Goal: Task Accomplishment & Management: Complete application form

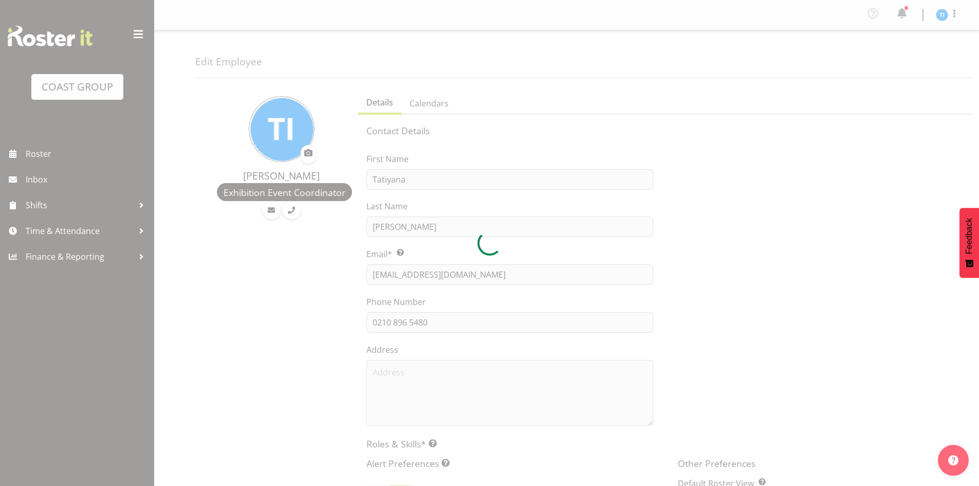
select select "TimelineWeek"
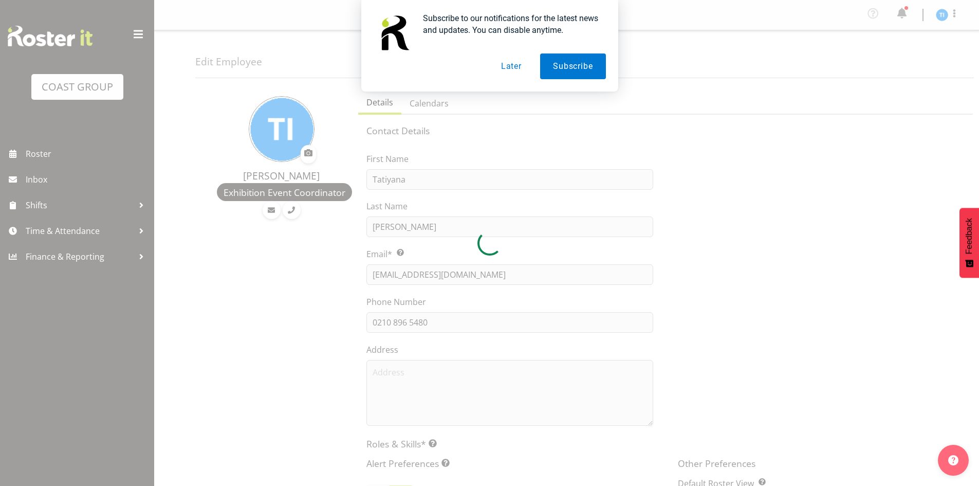
click at [518, 68] on button "Later" at bounding box center [511, 66] width 46 height 26
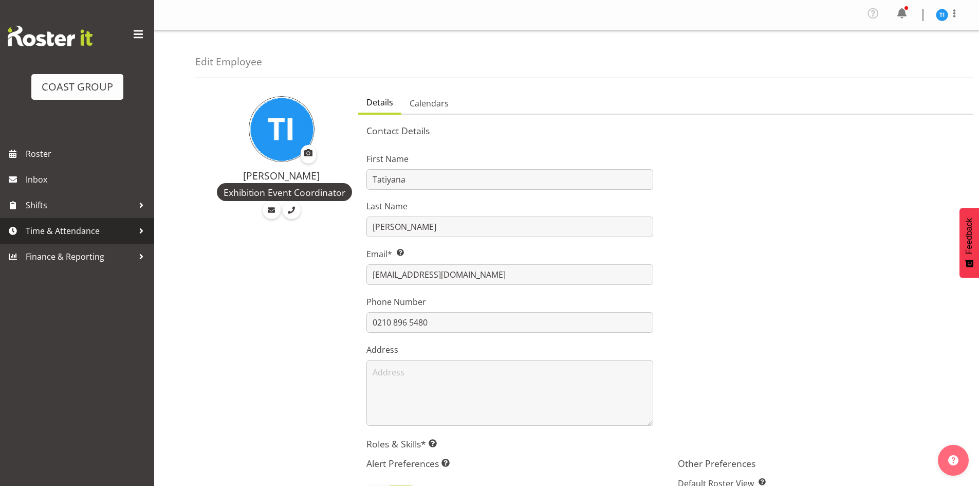
click at [128, 233] on span "Time & Attendance" at bounding box center [80, 230] width 108 height 15
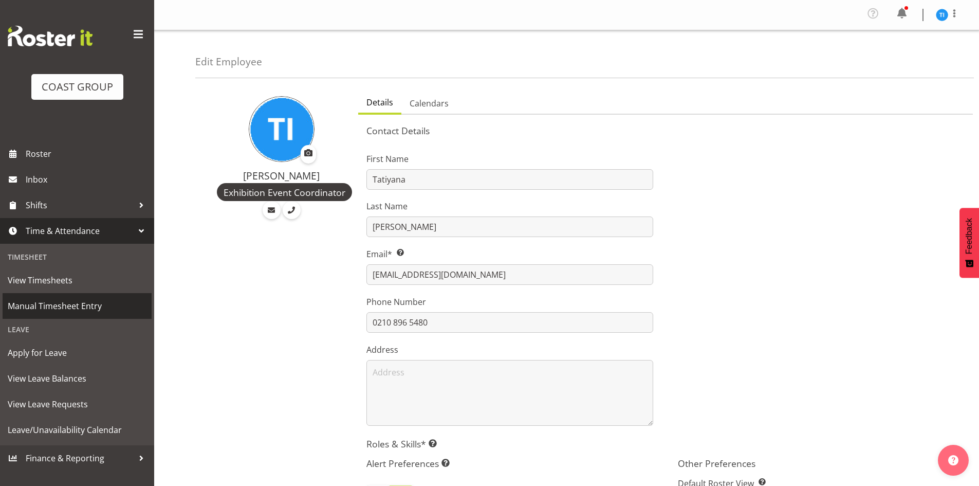
click at [83, 308] on span "Manual Timesheet Entry" at bounding box center [77, 305] width 139 height 15
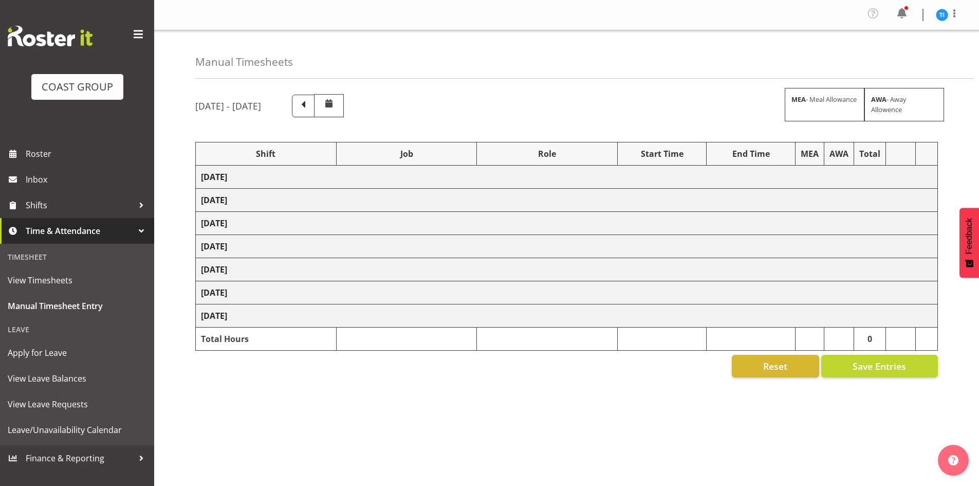
select select "1464"
select select "9348"
select select "1464"
select select "8677"
select select "1464"
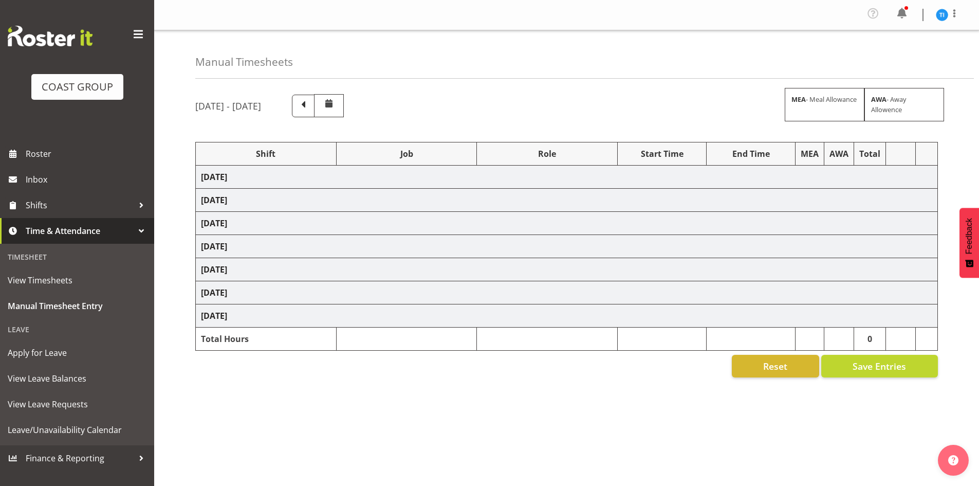
select select "8963"
select select "1464"
select select "9141"
select select "1464"
select select "9096"
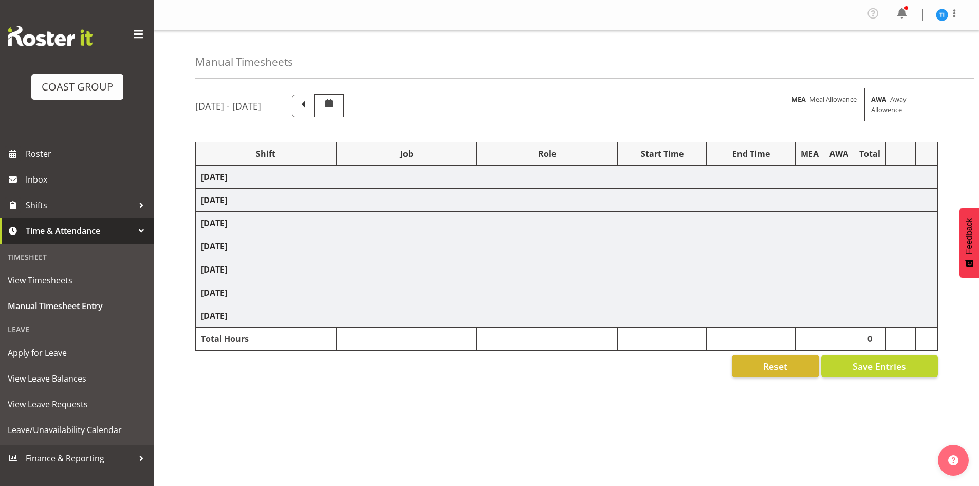
select select "1464"
select select "10429"
select select "1464"
select select "10229"
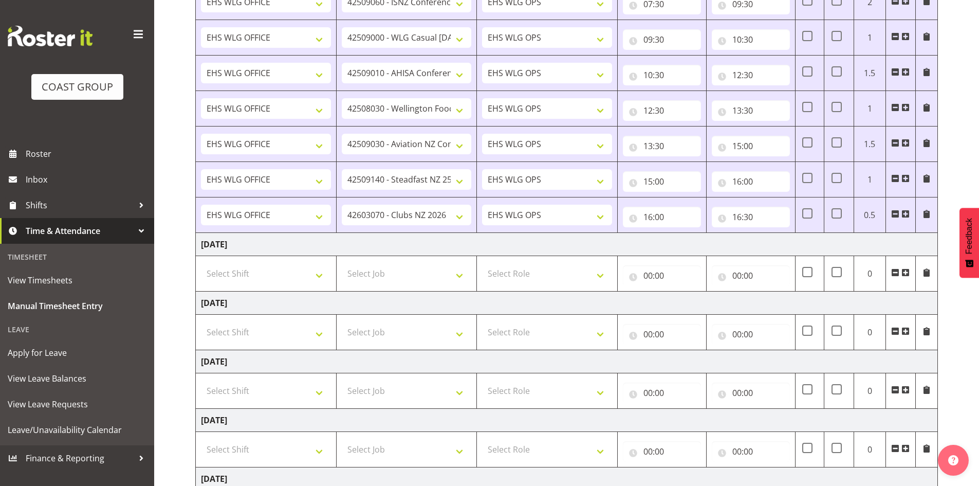
scroll to position [206, 0]
click at [907, 271] on span at bounding box center [905, 271] width 8 height 8
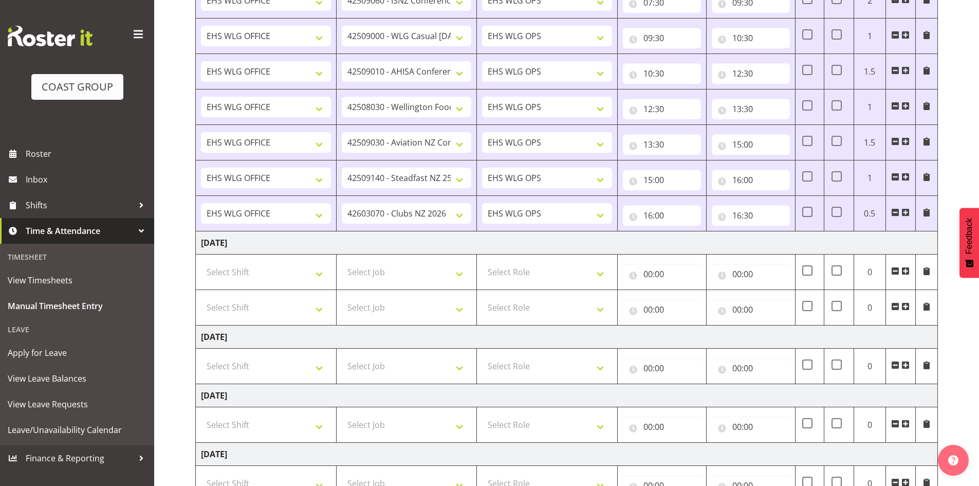
click at [907, 271] on span at bounding box center [905, 271] width 8 height 8
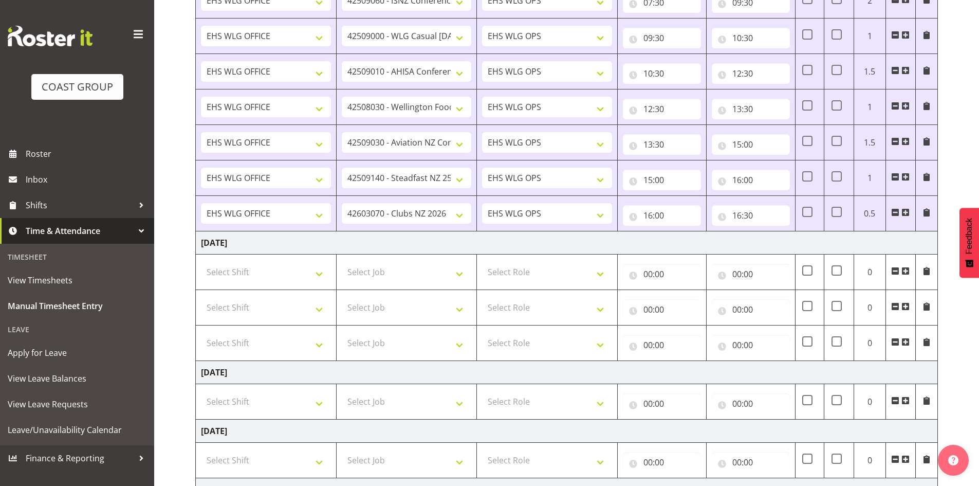
click at [907, 271] on span at bounding box center [905, 271] width 8 height 8
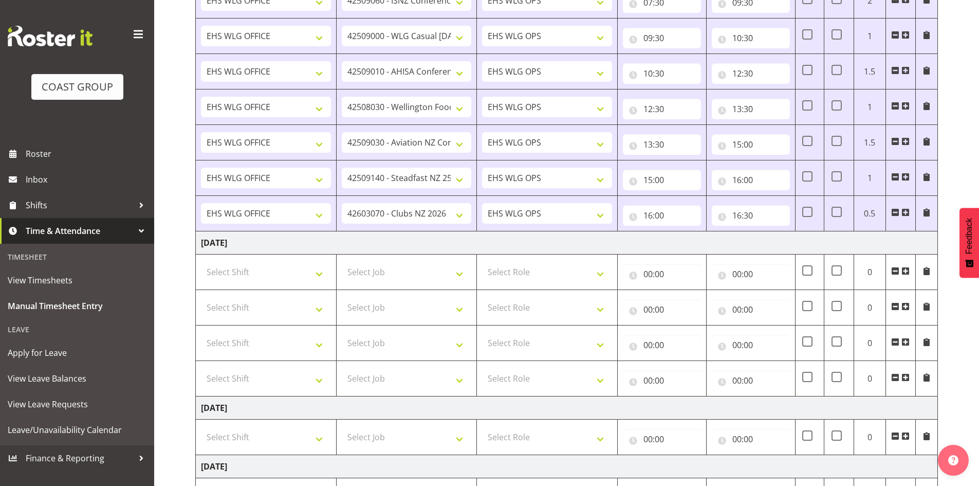
click at [907, 271] on span at bounding box center [905, 271] width 8 height 8
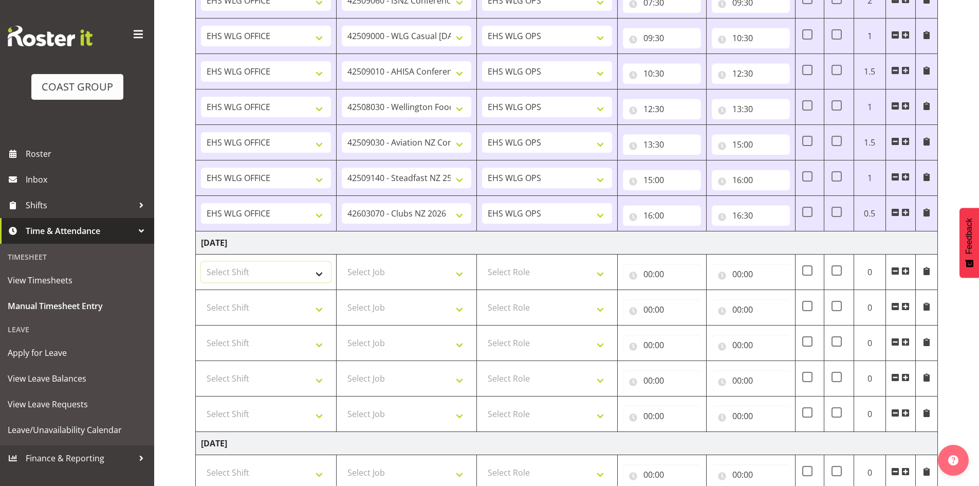
click at [286, 278] on select "Select Shift AUG 25 Break Beervana @ Stadium AUG 25 Break Building Nations @ Ta…" at bounding box center [266, 272] width 130 height 21
select select "1464"
click at [269, 306] on select "Select Shift AUG 25 Break Beervana @ Stadium AUG 25 Break Building Nations @ Ta…" at bounding box center [266, 307] width 130 height 21
select select "1464"
click at [251, 343] on select "Select Shift AUG 25 Break Beervana @ Stadium AUG 25 Break Building Nations @ Ta…" at bounding box center [266, 342] width 130 height 21
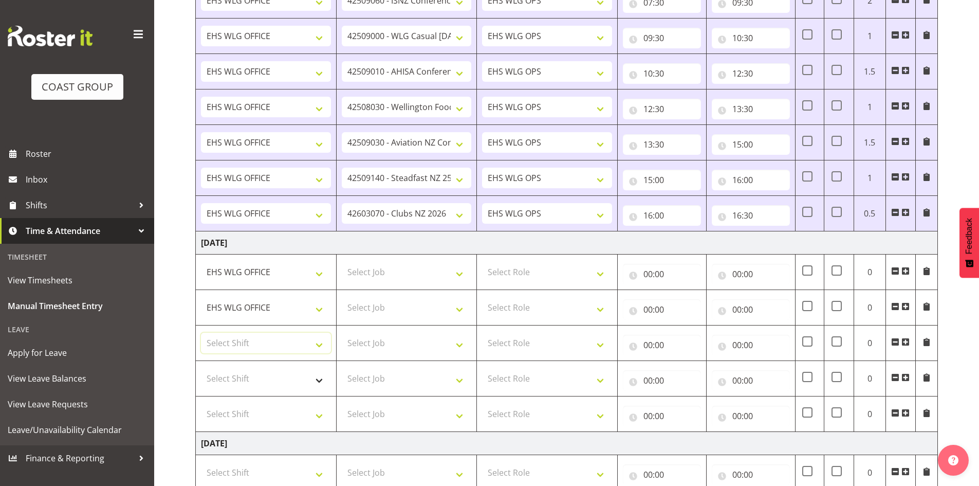
select select "1464"
click at [243, 388] on select "Select Shift AUG 25 Break Beervana @ Stadium AUG 25 Break Building Nations @ Ta…" at bounding box center [266, 378] width 130 height 21
select select "1464"
click at [233, 408] on select "Select Shift AUG 25 Break Beervana @ Stadium AUG 25 Break Building Nations @ Ta…" at bounding box center [266, 413] width 130 height 21
select select "1464"
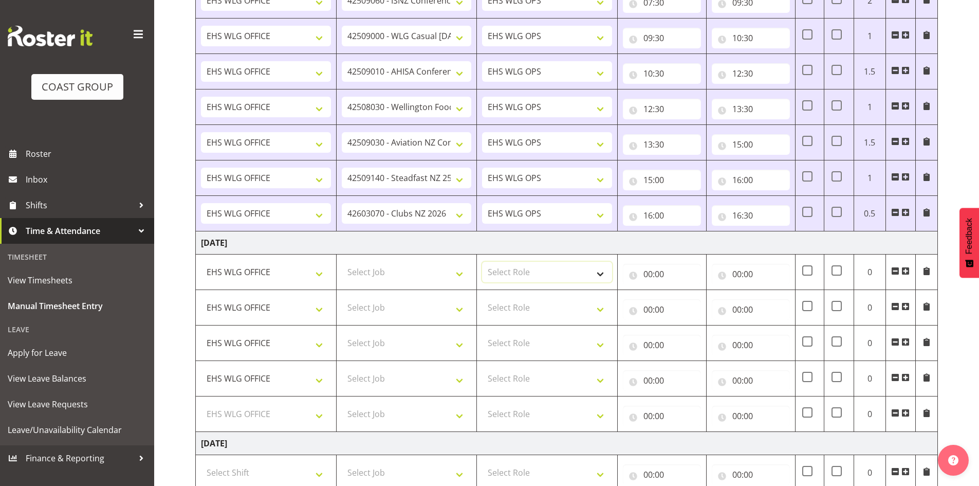
click at [535, 275] on select "Select Role EHS WLG OPS" at bounding box center [547, 272] width 130 height 21
select select "191"
click at [520, 310] on select "Select Role EHS WLG OPS" at bounding box center [547, 307] width 130 height 21
select select "191"
click at [506, 349] on select "Select Role EHS WLG OPS" at bounding box center [547, 342] width 130 height 21
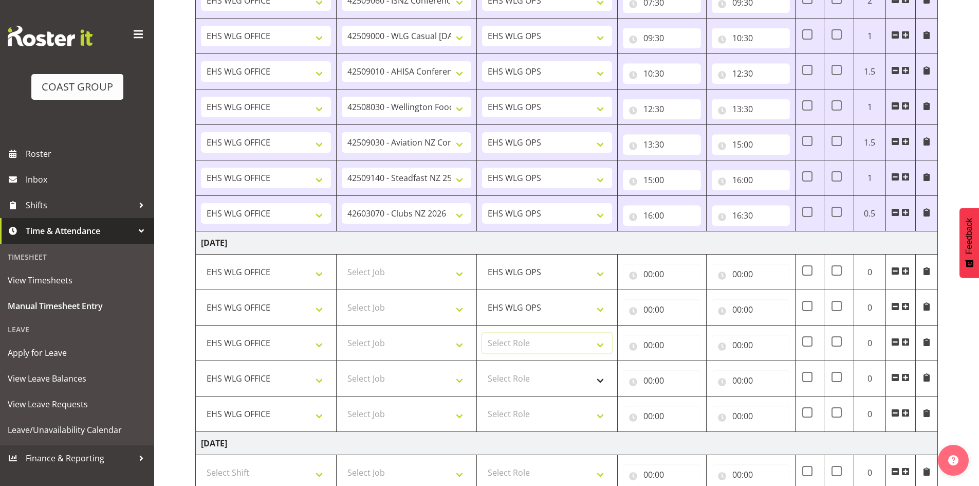
select select "191"
click at [506, 385] on select "Select Role EHS WLG OPS" at bounding box center [547, 378] width 130 height 21
select select "191"
click at [505, 413] on select "Select Role EHS WLG OPS" at bounding box center [547, 413] width 130 height 21
select select "191"
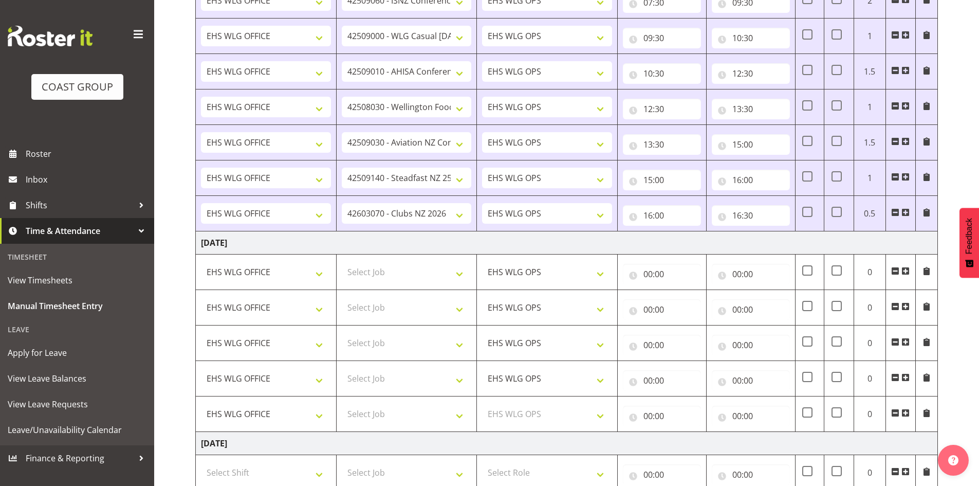
click at [536, 245] on td "Thursday 4th September 2025" at bounding box center [567, 242] width 742 height 23
click at [904, 412] on span at bounding box center [905, 412] width 8 height 8
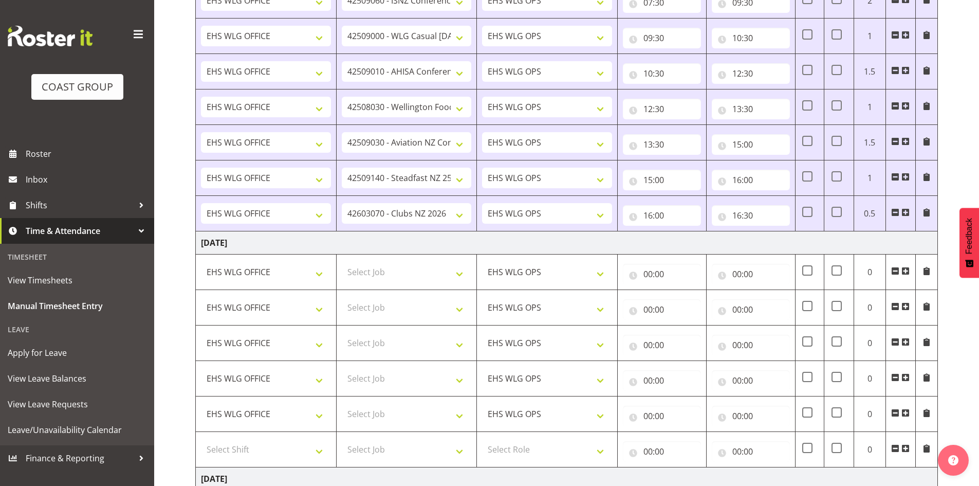
click at [904, 412] on span at bounding box center [905, 412] width 8 height 8
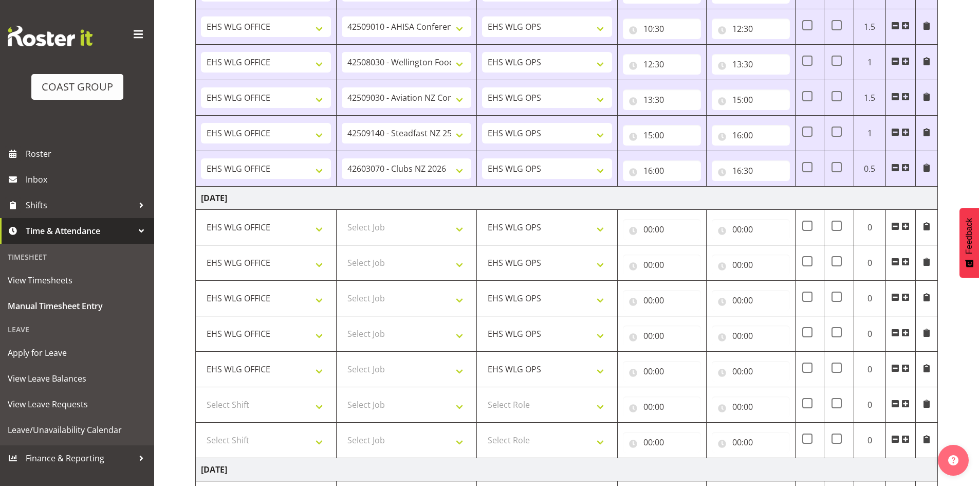
scroll to position [308, 0]
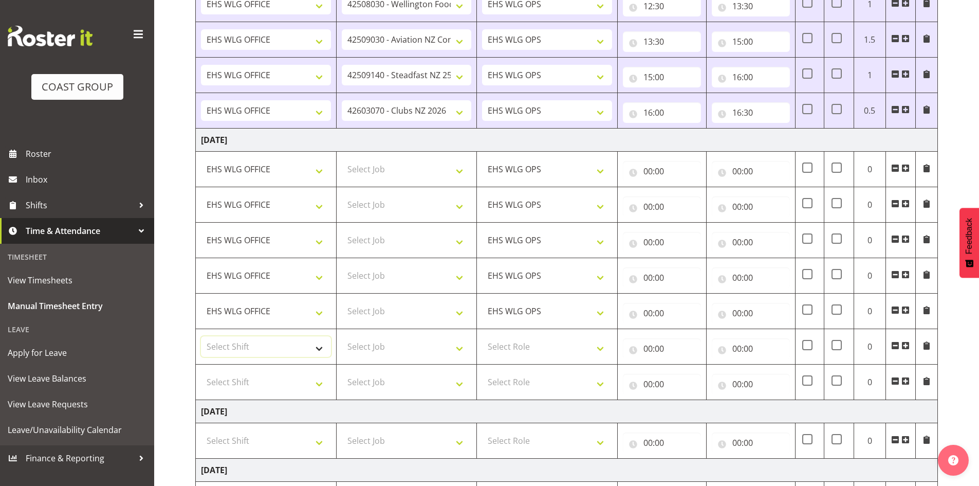
click at [259, 349] on select "Select Shift AUG 25 Break Beervana @ Stadium AUG 25 Break Building Nations @ Ta…" at bounding box center [266, 346] width 130 height 21
select select "1464"
click at [246, 378] on select "Select Shift AUG 25 Break Beervana @ Stadium AUG 25 Break Building Nations @ Ta…" at bounding box center [266, 381] width 130 height 21
select select "1464"
click at [518, 347] on select "Select Role EHS WLG OPS" at bounding box center [547, 346] width 130 height 21
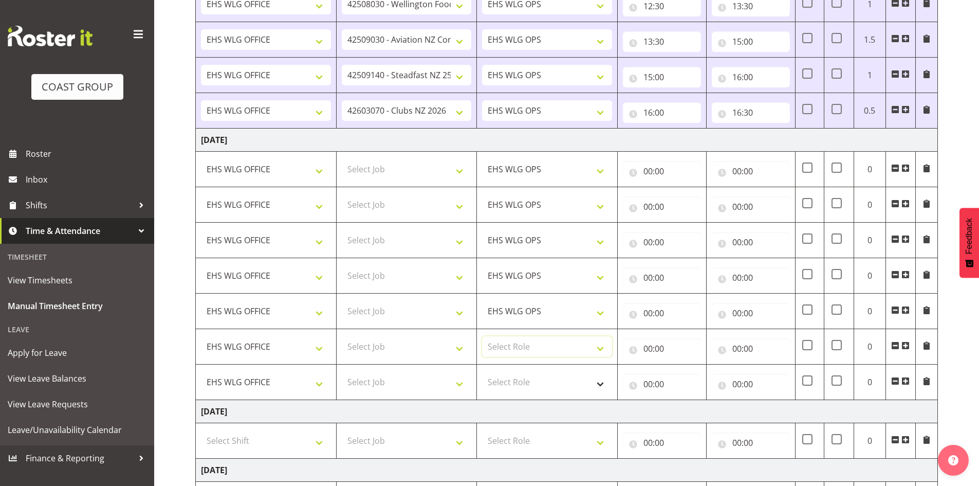
select select "191"
click at [516, 379] on select "Select Role EHS WLG OPS" at bounding box center [547, 381] width 130 height 21
select select "191"
click at [419, 140] on td "Thursday 4th September 2025" at bounding box center [567, 139] width 742 height 23
click at [436, 166] on select "Select Job 1 Carlton Events 1 Carlton Hamilton 1 Carlton Wellington 1 EHS WAREH…" at bounding box center [407, 169] width 130 height 21
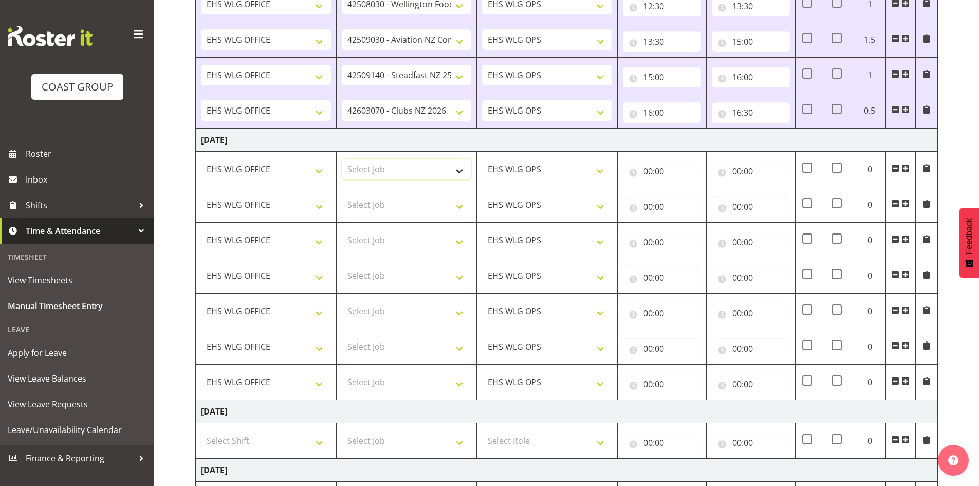
select select "9348"
click at [342, 159] on select "Select Job 1 Carlton Events 1 Carlton Hamilton 1 Carlton Wellington 1 EHS WAREH…" at bounding box center [407, 169] width 130 height 21
click at [397, 209] on select "Select Job 1 Carlton Events 1 Carlton Hamilton 1 Carlton Wellington 1 EHS WAREH…" at bounding box center [407, 204] width 130 height 21
select select "8963"
click at [342, 194] on select "Select Job 1 Carlton Events 1 Carlton Hamilton 1 Carlton Wellington 1 EHS WAREH…" at bounding box center [407, 204] width 130 height 21
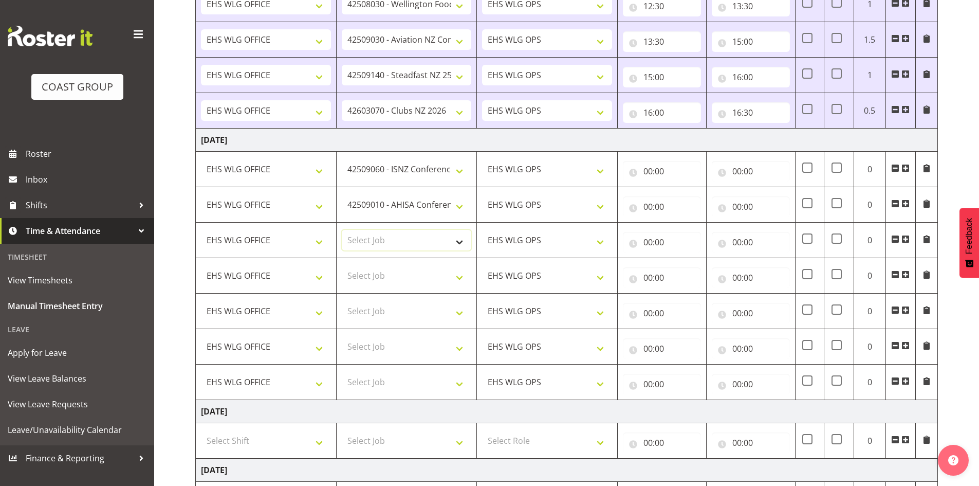
click at [374, 242] on select "Select Job 1 Carlton Events 1 Carlton Hamilton 1 Carlton Wellington 1 EHS WAREH…" at bounding box center [407, 240] width 130 height 21
click at [342, 230] on select "Select Job 1 Carlton Events 1 Carlton Hamilton 1 Carlton Wellington 1 EHS WAREH…" at bounding box center [407, 240] width 130 height 21
click at [366, 238] on select "1 Carlton Events 1 Carlton Hamilton 1 Carlton Wellington 1 EHS WAREHOUSE/OFFICE…" at bounding box center [407, 240] width 130 height 21
click at [342, 230] on select "1 Carlton Events 1 Carlton Hamilton 1 Carlton Wellington 1 EHS WAREHOUSE/OFFICE…" at bounding box center [407, 240] width 130 height 21
click at [369, 239] on select "1 Carlton Events 1 Carlton Hamilton 1 Carlton Wellington 1 EHS WAREHOUSE/OFFICE…" at bounding box center [407, 240] width 130 height 21
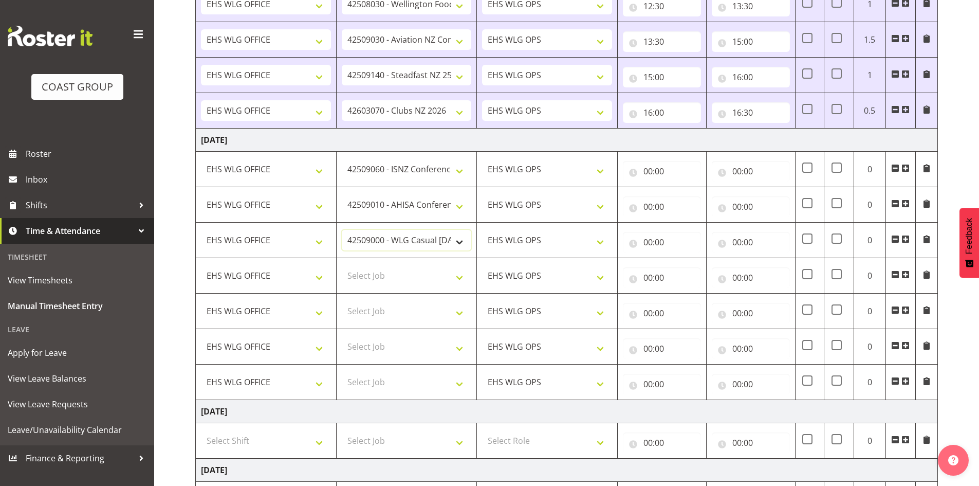
select select "10229"
click at [342, 230] on select "1 Carlton Events 1 Carlton Hamilton 1 Carlton Wellington 1 EHS WAREHOUSE/OFFICE…" at bounding box center [407, 240] width 130 height 21
click at [392, 280] on select "Select Job 1 Carlton Events 1 Carlton Hamilton 1 Carlton Wellington 1 EHS WAREH…" at bounding box center [407, 275] width 130 height 21
select select "8680"
click at [342, 265] on select "Select Job 1 Carlton Events 1 Carlton Hamilton 1 Carlton Wellington 1 EHS WAREH…" at bounding box center [407, 275] width 130 height 21
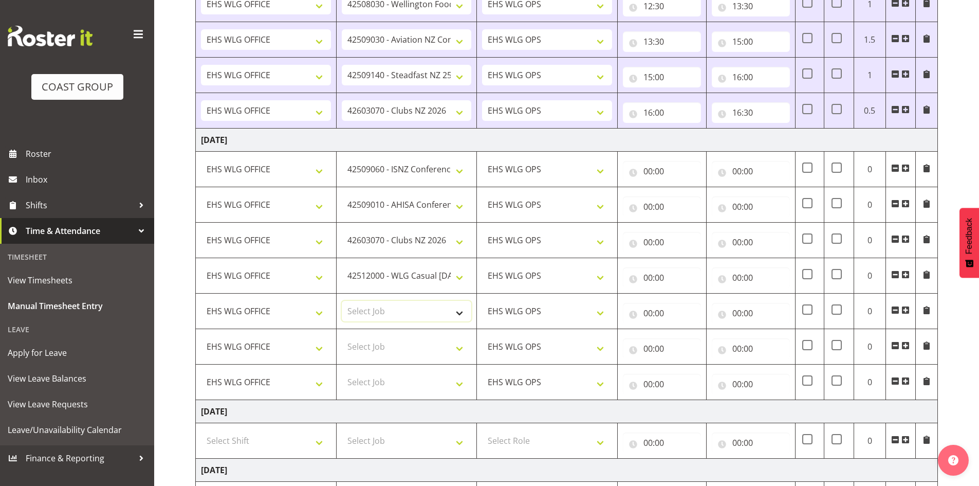
click at [375, 305] on select "Select Job 1 Carlton Events 1 Carlton Hamilton 1 Carlton Wellington 1 EHS WAREH…" at bounding box center [407, 311] width 130 height 21
select select "9735"
click at [342, 301] on select "Select Job 1 Carlton Events 1 Carlton Hamilton 1 Carlton Wellington 1 EHS WAREH…" at bounding box center [407, 311] width 130 height 21
click at [398, 341] on select "Select Job 1 Carlton Events 1 Carlton Hamilton 1 Carlton Wellington 1 EHS WAREH…" at bounding box center [407, 346] width 130 height 21
select select "7852"
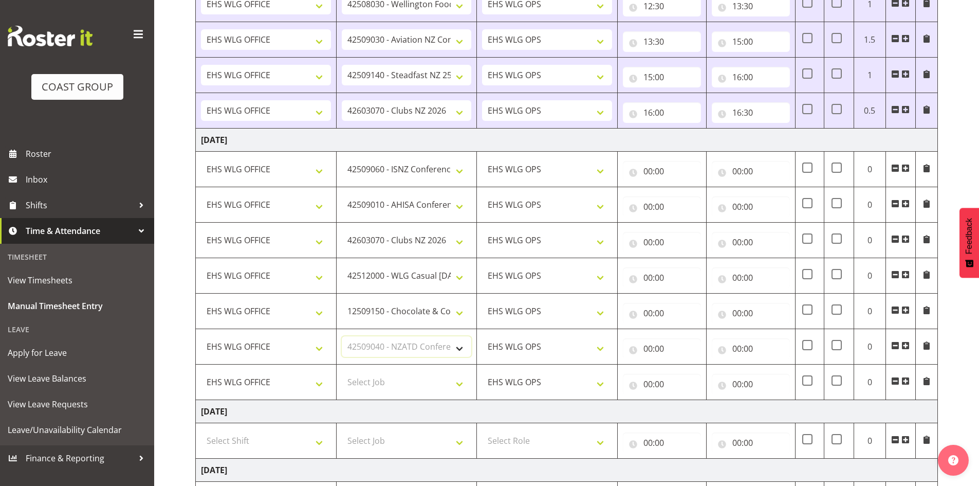
click at [342, 336] on select "Select Job 1 Carlton Events 1 Carlton Hamilton 1 Carlton Wellington 1 EHS WAREH…" at bounding box center [407, 346] width 130 height 21
click at [904, 380] on span at bounding box center [905, 381] width 8 height 8
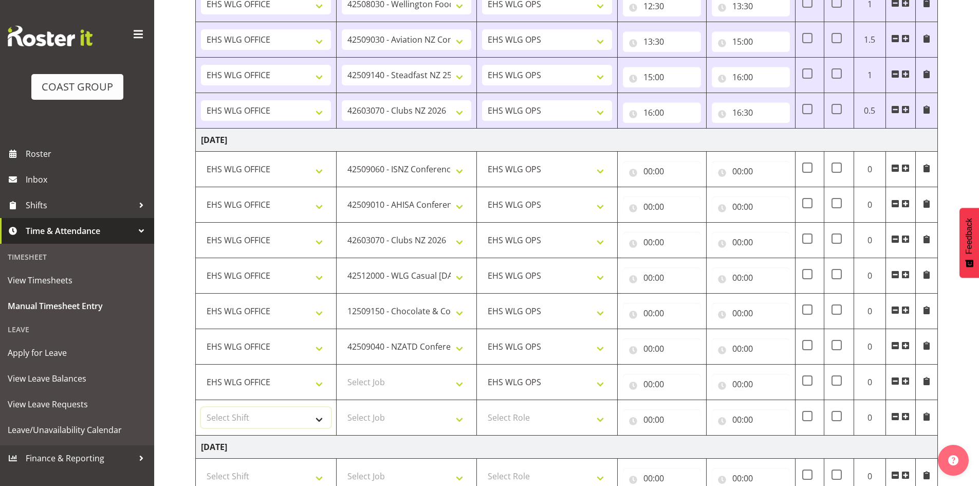
click at [221, 415] on select "Select Shift AUG 25 Break Beervana @ Stadium AUG 25 Break Building Nations @ Ta…" at bounding box center [266, 417] width 130 height 21
select select "1464"
click at [217, 412] on select "Select Shift AUG 25 Break Beervana @ Stadium AUG 25 Break Building Nations @ Ta…" at bounding box center [266, 417] width 130 height 21
click at [498, 411] on select "Select Role EHS WLG OPS" at bounding box center [547, 417] width 130 height 21
select select "191"
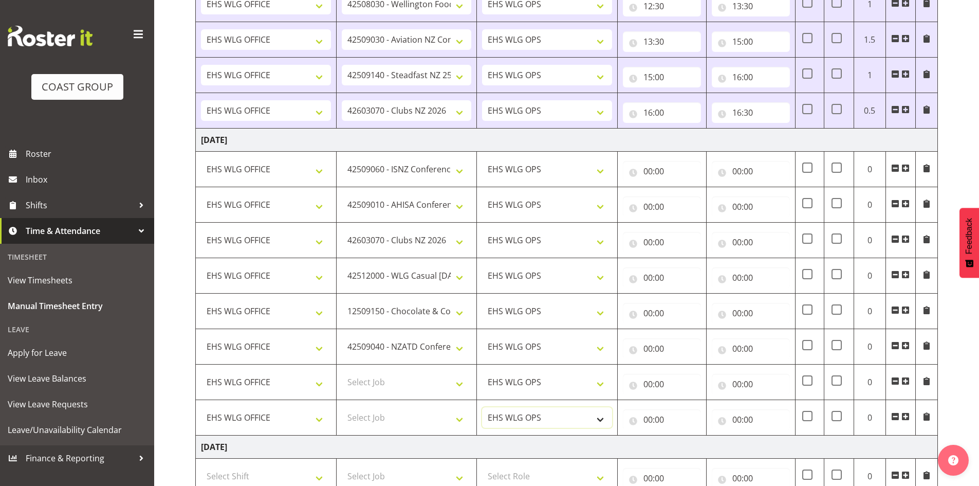
click at [498, 411] on select "EHS WLG OPS" at bounding box center [547, 417] width 130 height 21
click at [382, 384] on select "Select Job 1 Carlton Events 1 Carlton Hamilton 1 Carlton Wellington 1 EHS WAREH…" at bounding box center [407, 381] width 130 height 21
select select "9096"
click at [342, 371] on select "Select Job 1 Carlton Events 1 Carlton Hamilton 1 Carlton Wellington 1 EHS WAREH…" at bounding box center [407, 381] width 130 height 21
click at [405, 417] on select "Select Job 1 Carlton Events 1 Carlton Hamilton 1 Carlton Wellington 1 EHS WAREH…" at bounding box center [407, 417] width 130 height 21
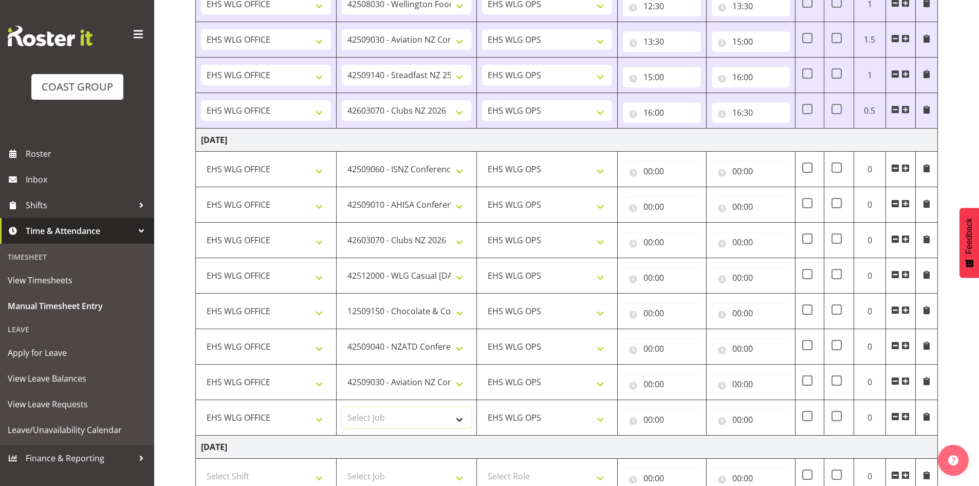
select select "9844"
click at [342, 407] on select "Select Job 1 Carlton Events 1 Carlton Hamilton 1 Carlton Wellington 1 EHS WAREH…" at bounding box center [407, 417] width 130 height 21
click at [905, 415] on span at bounding box center [905, 416] width 8 height 8
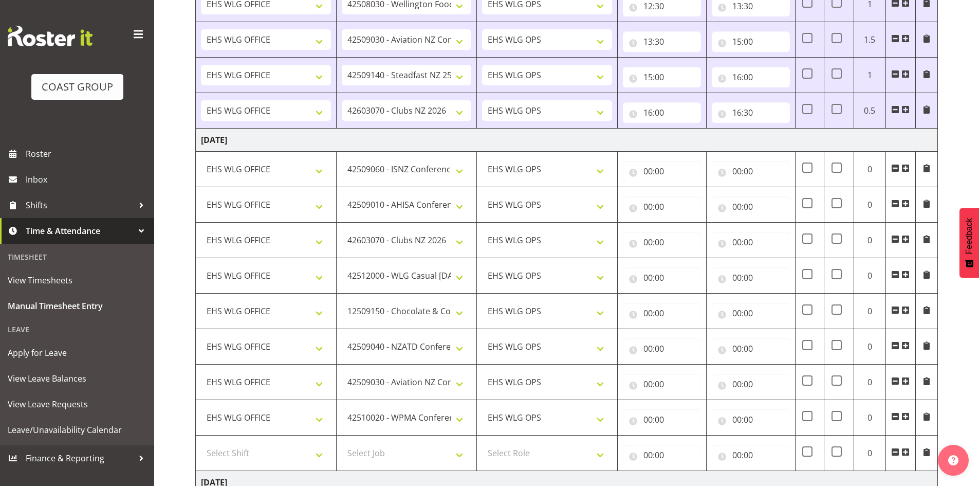
click at [905, 415] on span at bounding box center [905, 416] width 8 height 8
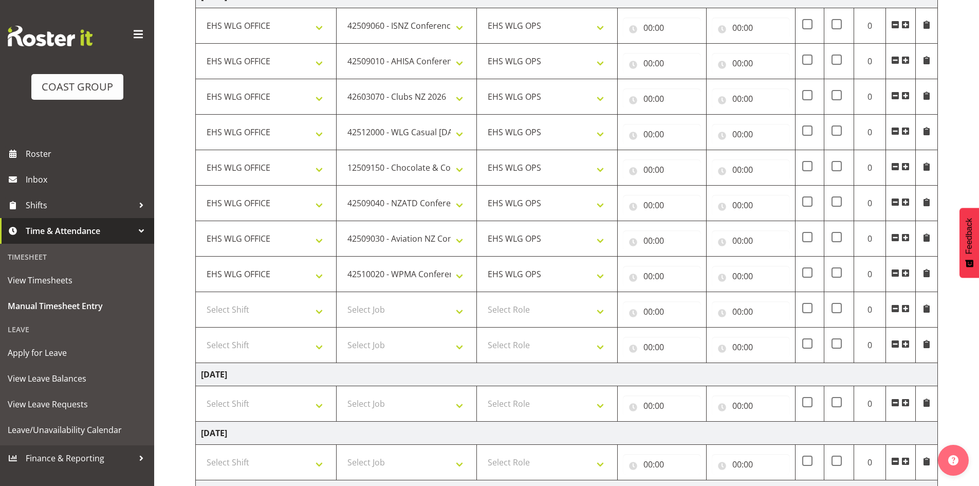
scroll to position [462, 0]
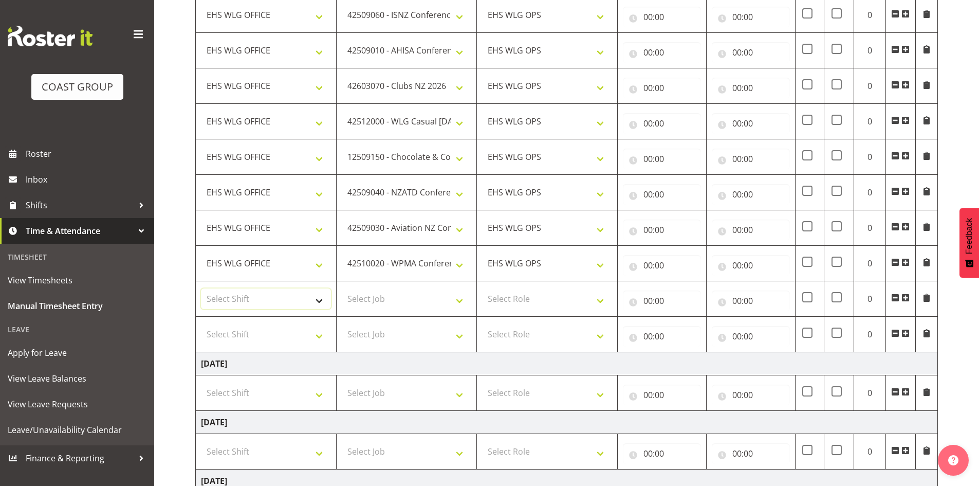
click at [234, 293] on select "Select Shift AUG 25 Break Beervana @ Stadium AUG 25 Break Building Nations @ Ta…" at bounding box center [266, 298] width 130 height 21
select select "1464"
drag, startPoint x: 237, startPoint y: 295, endPoint x: 238, endPoint y: 309, distance: 14.4
click at [237, 295] on select "Select Shift AUG 25 Break Beervana @ Stadium AUG 25 Break Building Nations @ Ta…" at bounding box center [266, 298] width 130 height 21
click at [236, 328] on select "Select Shift AUG 25 Break Beervana @ Stadium AUG 25 Break Building Nations @ Ta…" at bounding box center [266, 334] width 130 height 21
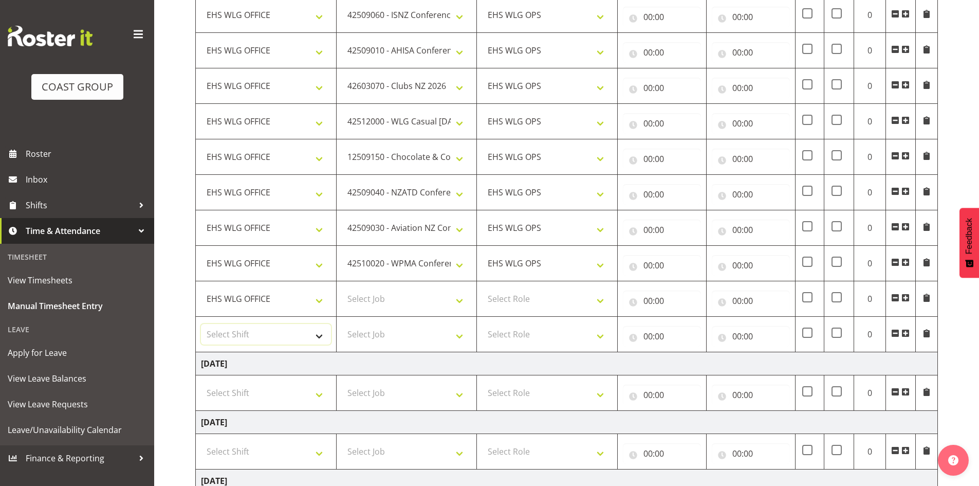
select select "1464"
drag, startPoint x: 236, startPoint y: 328, endPoint x: 295, endPoint y: 328, distance: 59.1
click at [236, 328] on select "Select Shift AUG 25 Break Beervana @ Stadium AUG 25 Break Building Nations @ Ta…" at bounding box center [266, 334] width 130 height 21
click at [527, 300] on select "Select Role EHS WLG OPS" at bounding box center [547, 298] width 130 height 21
select select "191"
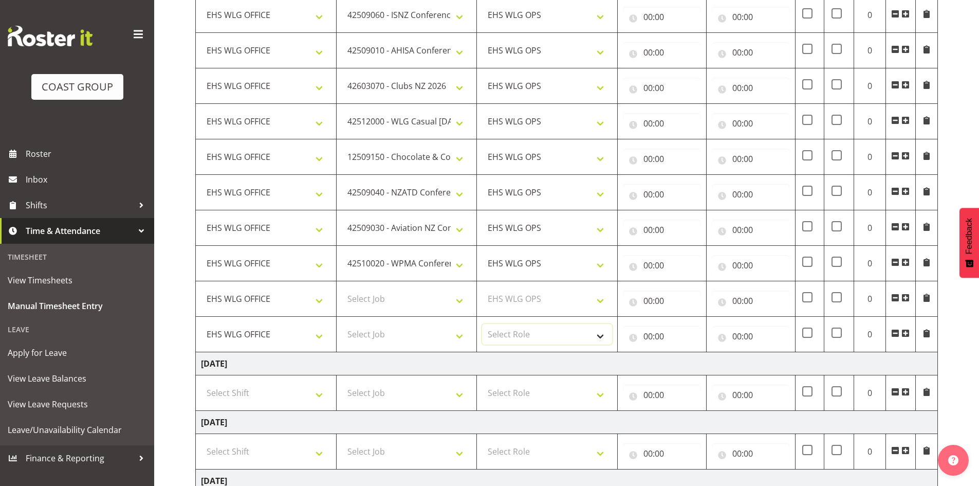
click at [521, 333] on select "Select Role EHS WLG OPS" at bounding box center [547, 334] width 130 height 21
select select "191"
click at [521, 332] on select "Select Role EHS WLG OPS" at bounding box center [547, 334] width 130 height 21
click at [357, 294] on select "Select Job 1 Carlton Events 1 Carlton Hamilton 1 Carlton Wellington 1 EHS WAREH…" at bounding box center [407, 298] width 130 height 21
select select "10410"
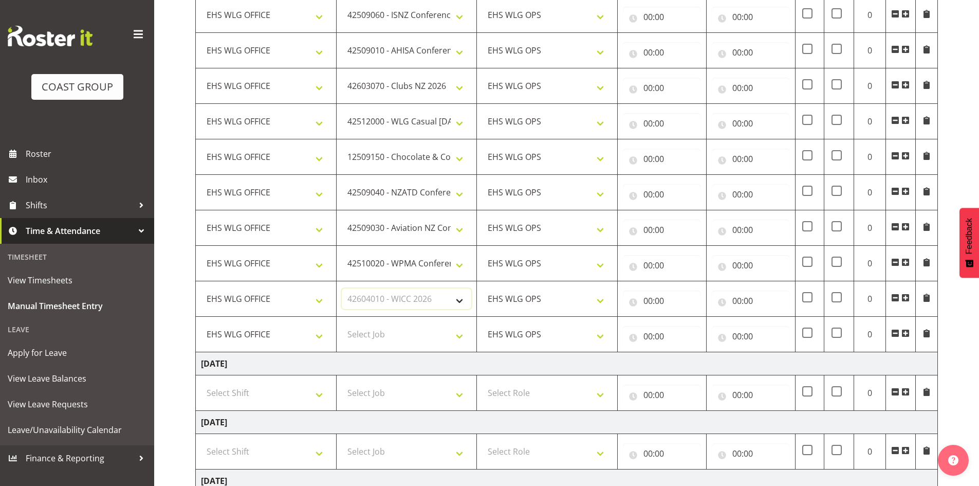
click at [342, 288] on select "Select Job 1 Carlton Events 1 Carlton Hamilton 1 Carlton Wellington 1 EHS WAREH…" at bounding box center [407, 298] width 130 height 21
click at [410, 338] on select "Select Job 1 Carlton Events 1 Carlton Hamilton 1 Carlton Wellington 1 EHS WAREH…" at bounding box center [407, 334] width 130 height 21
select select "10429"
click at [342, 324] on select "Select Job 1 Carlton Events 1 Carlton Hamilton 1 Carlton Wellington 1 EHS WAREH…" at bounding box center [407, 334] width 130 height 21
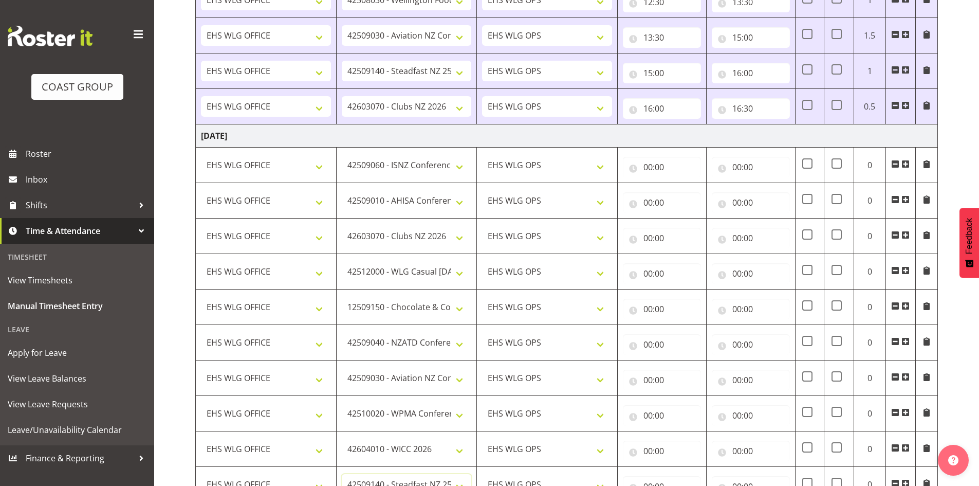
scroll to position [308, 0]
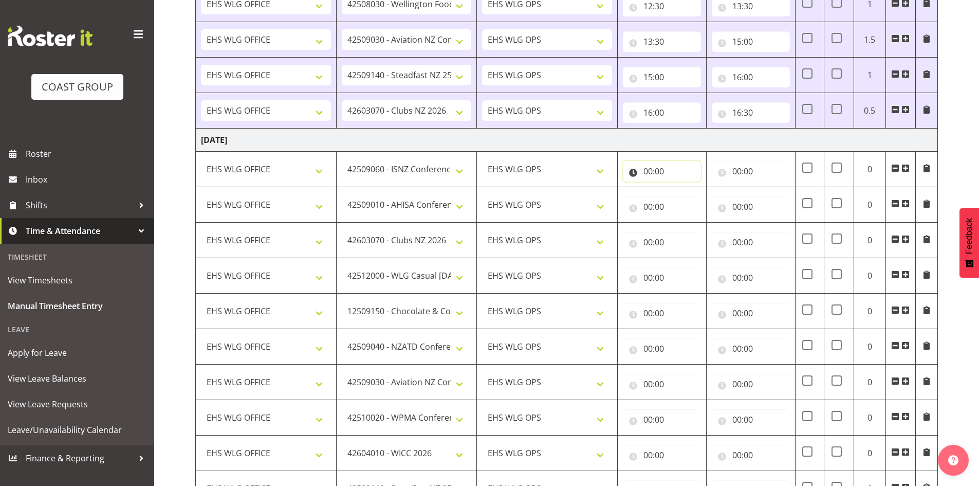
click at [646, 166] on input "00:00" at bounding box center [662, 171] width 78 height 21
click at [704, 197] on span ":" at bounding box center [705, 201] width 4 height 26
click at [694, 197] on select "00 01 02 03 04 05 06 07 08 09 10 11 12 13 14 15 16 17 18 19 20 21 22 23" at bounding box center [692, 198] width 23 height 21
select select "7"
click at [681, 188] on select "00 01 02 03 04 05 06 07 08 09 10 11 12 13 14 15 16 17 18 19 20 21 22 23" at bounding box center [692, 198] width 23 height 21
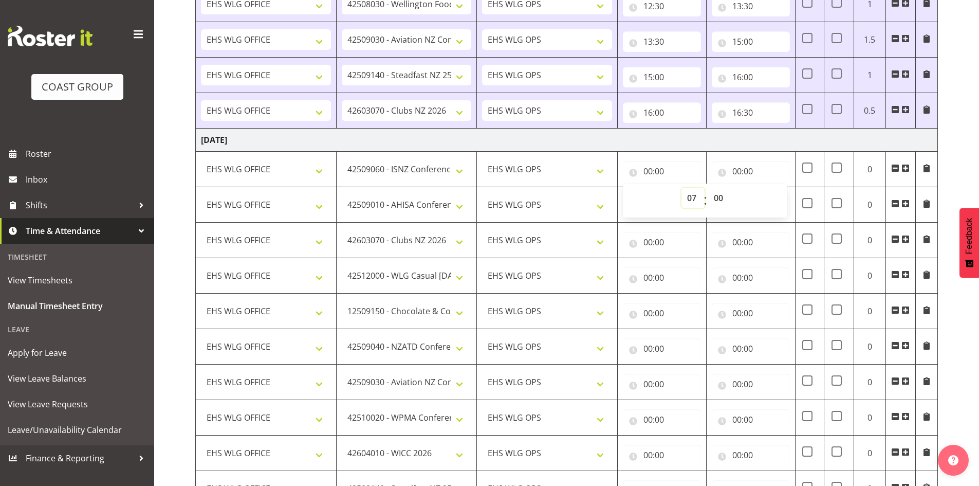
type input "07:00"
click at [718, 198] on select "00 01 02 03 04 05 06 07 08 09 10 11 12 13 14 15 16 17 18 19 20 21 22 23 24 25 2…" at bounding box center [719, 198] width 23 height 21
select select "30"
click at [708, 188] on select "00 01 02 03 04 05 06 07 08 09 10 11 12 13 14 15 16 17 18 19 20 21 22 23 24 25 2…" at bounding box center [719, 198] width 23 height 21
type input "07:30"
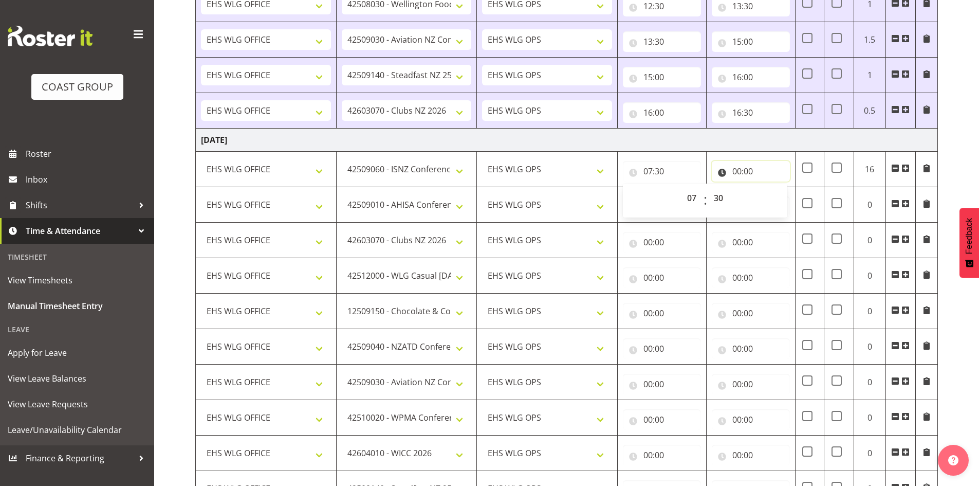
click at [737, 172] on input "00:00" at bounding box center [751, 171] width 78 height 21
click at [781, 195] on select "00 01 02 03 04 05 06 07 08 09 10 11 12 13 14 15 16 17 18 19 20 21 22 23" at bounding box center [781, 198] width 23 height 21
select select "8"
click at [770, 188] on select "00 01 02 03 04 05 06 07 08 09 10 11 12 13 14 15 16 17 18 19 20 21 22 23" at bounding box center [781, 198] width 23 height 21
type input "08:00"
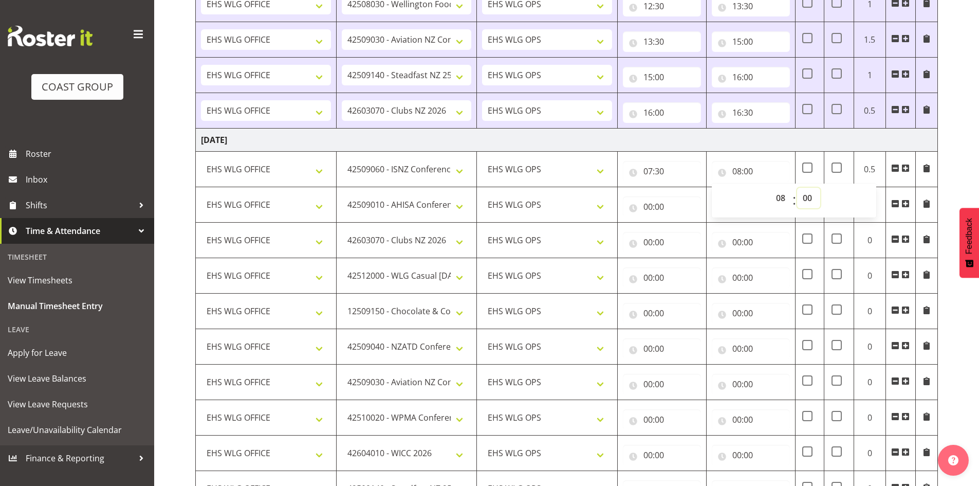
click at [805, 193] on select "00 01 02 03 04 05 06 07 08 09 10 11 12 13 14 15 16 17 18 19 20 21 22 23 24 25 2…" at bounding box center [808, 198] width 23 height 21
select select "30"
click at [797, 188] on select "00 01 02 03 04 05 06 07 08 09 10 11 12 13 14 15 16 17 18 19 20 21 22 23 24 25 2…" at bounding box center [808, 198] width 23 height 21
type input "08:30"
click at [647, 206] on input "00:00" at bounding box center [662, 206] width 78 height 21
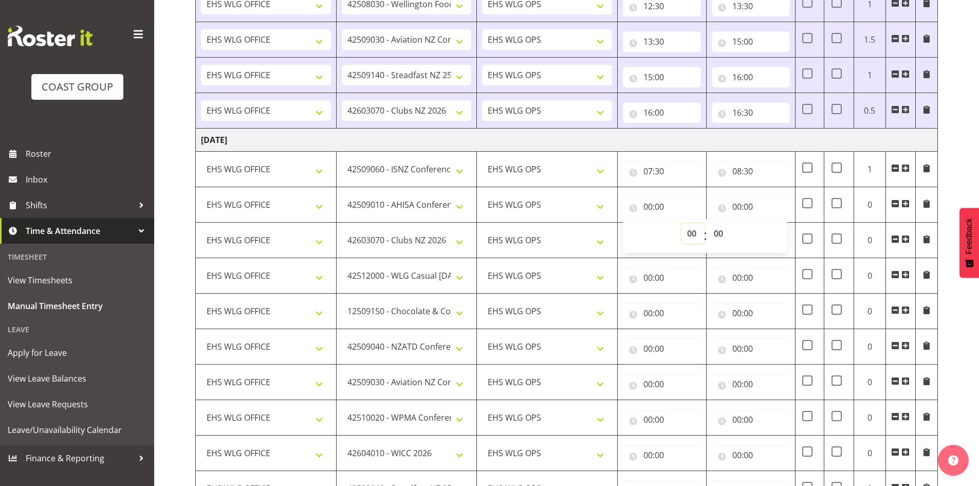
click at [691, 236] on select "00 01 02 03 04 05 06 07 08 09 10 11 12 13 14 15 16 17 18 19 20 21 22 23" at bounding box center [692, 233] width 23 height 21
select select "8"
click at [681, 223] on select "00 01 02 03 04 05 06 07 08 09 10 11 12 13 14 15 16 17 18 19 20 21 22 23" at bounding box center [692, 233] width 23 height 21
type input "08:00"
drag, startPoint x: 722, startPoint y: 233, endPoint x: 721, endPoint y: 225, distance: 8.8
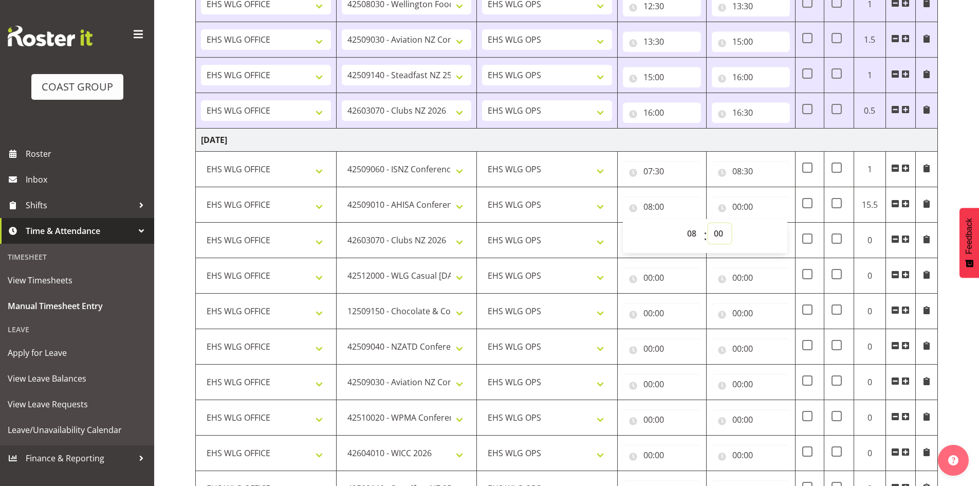
click at [722, 233] on select "00 01 02 03 04 05 06 07 08 09 10 11 12 13 14 15 16 17 18 19 20 21 22 23 24 25 2…" at bounding box center [719, 233] width 23 height 21
select select "30"
click at [708, 223] on select "00 01 02 03 04 05 06 07 08 09 10 11 12 13 14 15 16 17 18 19 20 21 22 23 24 25 2…" at bounding box center [719, 233] width 23 height 21
type input "08:30"
click at [735, 204] on input "00:00" at bounding box center [751, 206] width 78 height 21
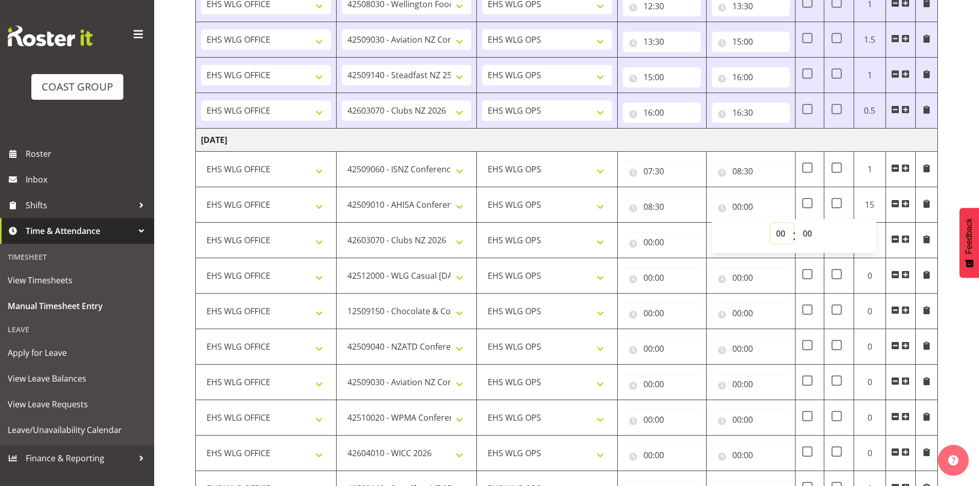
click at [780, 227] on select "00 01 02 03 04 05 06 07 08 09 10 11 12 13 14 15 16 17 18 19 20 21 22 23" at bounding box center [781, 233] width 23 height 21
select select "10"
click at [770, 223] on select "00 01 02 03 04 05 06 07 08 09 10 11 12 13 14 15 16 17 18 19 20 21 22 23" at bounding box center [781, 233] width 23 height 21
type input "10:00"
click at [649, 240] on input "00:00" at bounding box center [662, 242] width 78 height 21
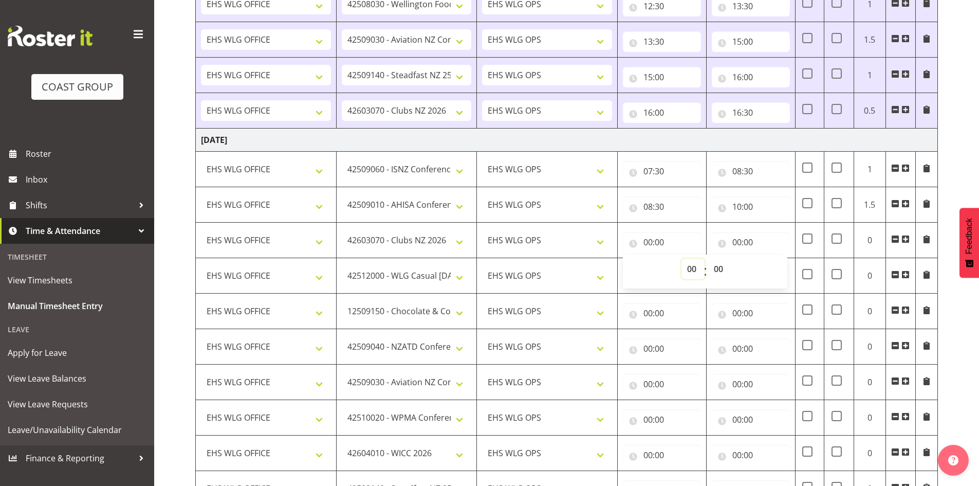
click at [693, 268] on select "00 01 02 03 04 05 06 07 08 09 10 11 12 13 14 15 16 17 18 19 20 21 22 23" at bounding box center [692, 268] width 23 height 21
select select "10"
click at [681, 258] on select "00 01 02 03 04 05 06 07 08 09 10 11 12 13 14 15 16 17 18 19 20 21 22 23" at bounding box center [692, 268] width 23 height 21
type input "10:00"
click at [737, 242] on input "00:00" at bounding box center [751, 242] width 78 height 21
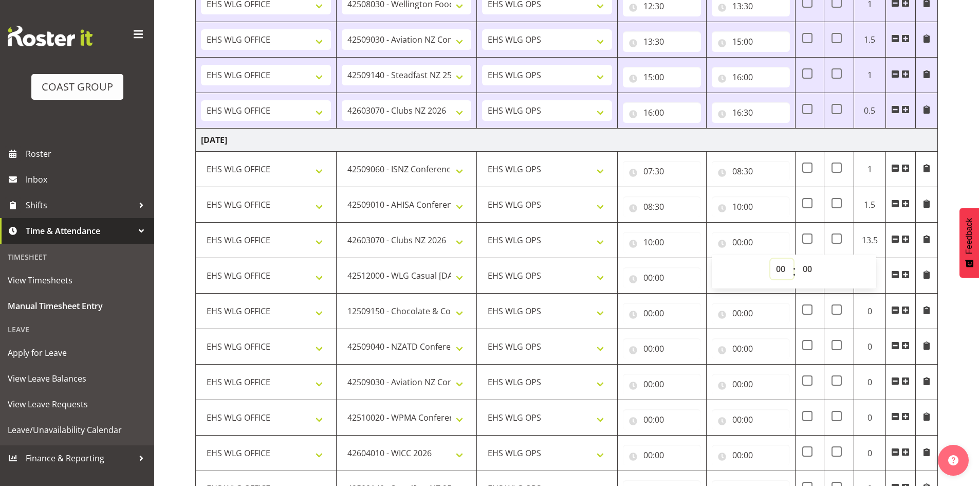
click at [776, 269] on select "00 01 02 03 04 05 06 07 08 09 10 11 12 13 14 15 16 17 18 19 20 21 22 23" at bounding box center [781, 268] width 23 height 21
select select "11"
click at [770, 258] on select "00 01 02 03 04 05 06 07 08 09 10 11 12 13 14 15 16 17 18 19 20 21 22 23" at bounding box center [781, 268] width 23 height 21
type input "11:00"
click at [647, 275] on input "00:00" at bounding box center [662, 277] width 78 height 21
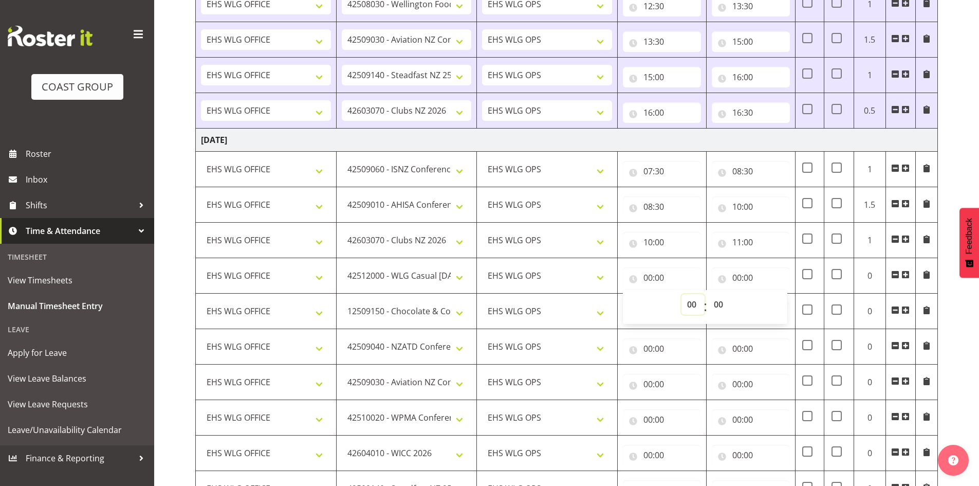
click at [695, 304] on select "00 01 02 03 04 05 06 07 08 09 10 11 12 13 14 15 16 17 18 19 20 21 22 23" at bounding box center [692, 304] width 23 height 21
select select "11"
click at [681, 294] on select "00 01 02 03 04 05 06 07 08 09 10 11 12 13 14 15 16 17 18 19 20 21 22 23" at bounding box center [692, 304] width 23 height 21
type input "11:00"
click at [734, 276] on input "00:00" at bounding box center [751, 277] width 78 height 21
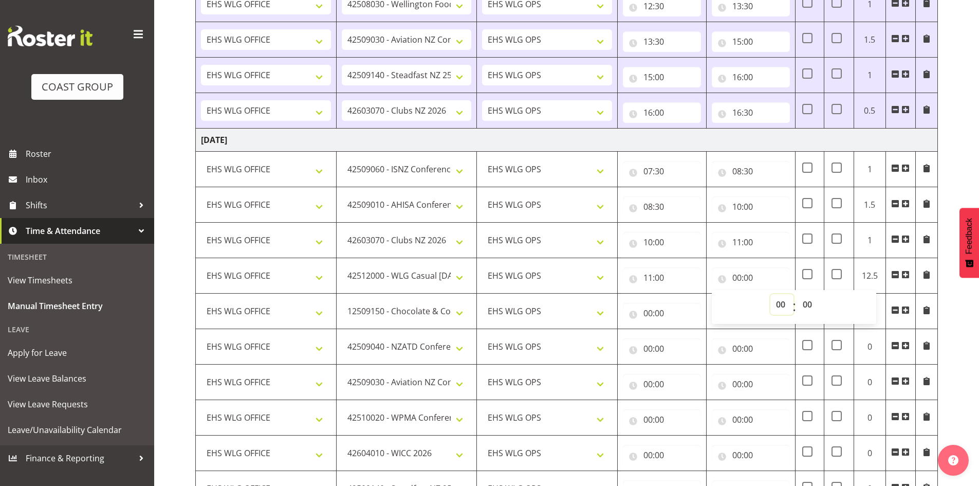
click at [773, 297] on select "00 01 02 03 04 05 06 07 08 09 10 11 12 13 14 15 16 17 18 19 20 21 22 23" at bounding box center [781, 304] width 23 height 21
select select "11"
click at [770, 294] on select "00 01 02 03 04 05 06 07 08 09 10 11 12 13 14 15 16 17 18 19 20 21 22 23" at bounding box center [781, 304] width 23 height 21
type input "11:00"
click at [812, 305] on select "00 01 02 03 04 05 06 07 08 09 10 11 12 13 14 15 16 17 18 19 20 21 22 23 24 25 2…" at bounding box center [808, 304] width 23 height 21
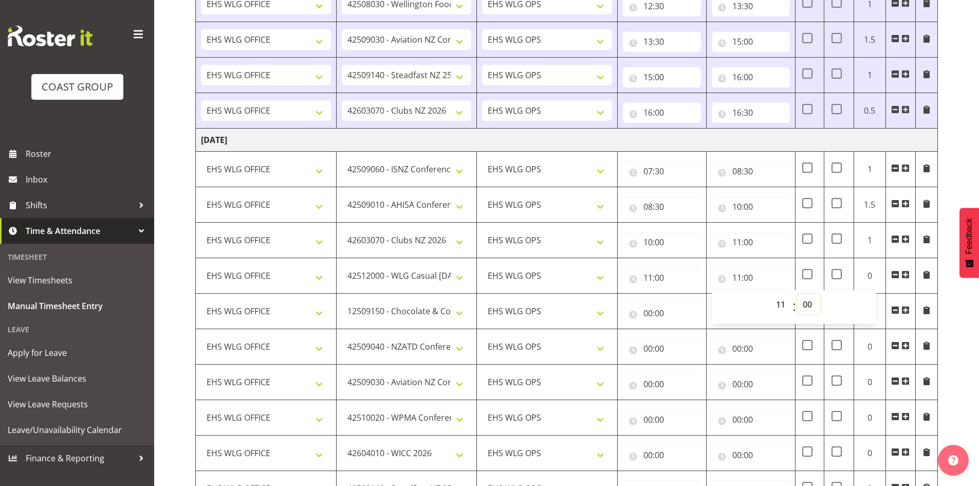
select select "30"
click at [797, 294] on select "00 01 02 03 04 05 06 07 08 09 10 11 12 13 14 15 16 17 18 19 20 21 22 23 24 25 2…" at bounding box center [808, 304] width 23 height 21
type input "11:30"
click at [649, 309] on input "00:00" at bounding box center [662, 313] width 78 height 21
click at [688, 337] on select "00 01 02 03 04 05 06 07 08 09 10 11 12 13 14 15 16 17 18 19 20 21 22 23" at bounding box center [692, 339] width 23 height 21
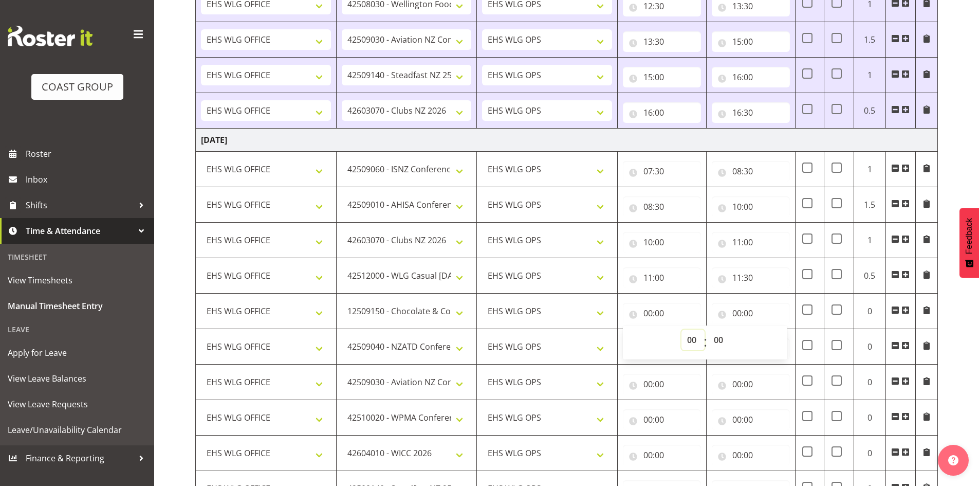
select select "11"
click at [681, 329] on select "00 01 02 03 04 05 06 07 08 09 10 11 12 13 14 15 16 17 18 19 20 21 22 23" at bounding box center [692, 339] width 23 height 21
type input "11:00"
click at [718, 334] on select "00 01 02 03 04 05 06 07 08 09 10 11 12 13 14 15 16 17 18 19 20 21 22 23 24 25 2…" at bounding box center [719, 339] width 23 height 21
select select "30"
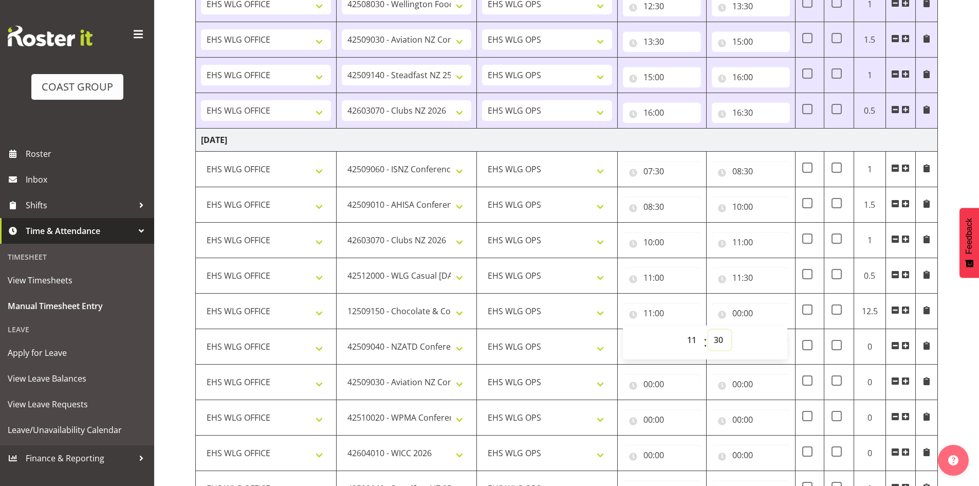
click at [708, 329] on select "00 01 02 03 04 05 06 07 08 09 10 11 12 13 14 15 16 17 18 19 20 21 22 23 24 25 2…" at bounding box center [719, 339] width 23 height 21
type input "11:30"
click at [741, 309] on input "00:00" at bounding box center [751, 313] width 78 height 21
click at [781, 332] on select "00 01 02 03 04 05 06 07 08 09 10 11 12 13 14 15 16 17 18 19 20 21 22 23" at bounding box center [781, 339] width 23 height 21
select select "12"
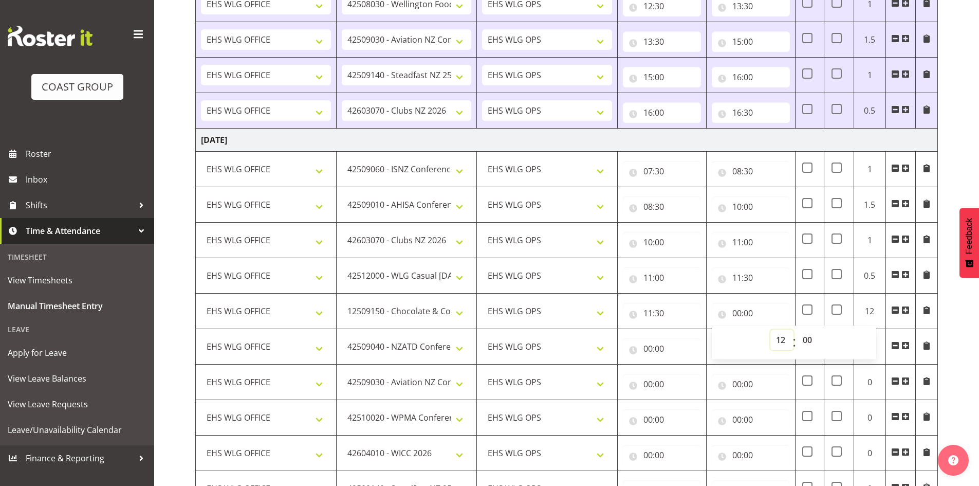
click at [770, 329] on select "00 01 02 03 04 05 06 07 08 09 10 11 12 13 14 15 16 17 18 19 20 21 22 23" at bounding box center [781, 339] width 23 height 21
type input "12:00"
click at [805, 333] on select "00 01 02 03 04 05 06 07 08 09 10 11 12 13 14 15 16 17 18 19 20 21 22 23 24 25 2…" at bounding box center [808, 339] width 23 height 21
drag, startPoint x: 950, startPoint y: 307, endPoint x: 945, endPoint y: 308, distance: 5.2
click at [950, 307] on div "September 3rd - September 9th 2025 MEA - Meal Allowance AWA - Away Allowence Sh…" at bounding box center [587, 317] width 784 height 1078
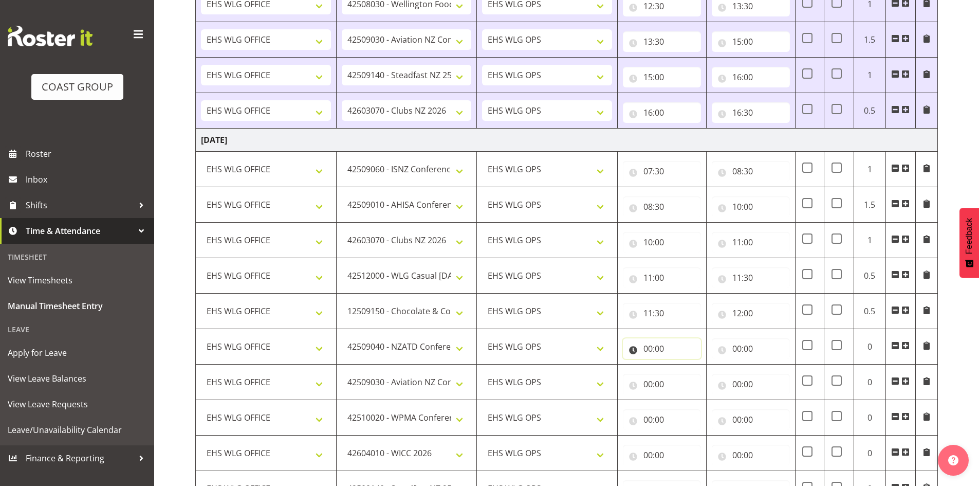
click at [652, 350] on input "00:00" at bounding box center [662, 348] width 78 height 21
click at [689, 368] on select "00 01 02 03 04 05 06 07 08 09 10 11 12 13 14 15 16 17 18 19 20 21 22 23" at bounding box center [692, 375] width 23 height 21
select select "12"
click at [681, 365] on select "00 01 02 03 04 05 06 07 08 09 10 11 12 13 14 15 16 17 18 19 20 21 22 23" at bounding box center [692, 375] width 23 height 21
type input "12:00"
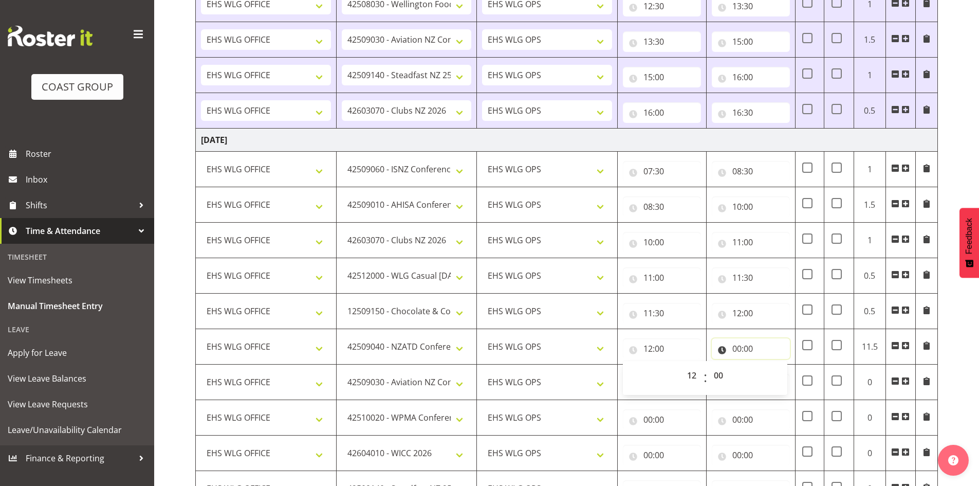
click at [736, 341] on input "00:00" at bounding box center [751, 348] width 78 height 21
click at [774, 379] on select "00 01 02 03 04 05 06 07 08 09 10 11 12 13 14 15 16 17 18 19 20 21 22 23" at bounding box center [781, 375] width 23 height 21
select select "12"
click at [770, 365] on select "00 01 02 03 04 05 06 07 08 09 10 11 12 13 14 15 16 17 18 19 20 21 22 23" at bounding box center [781, 375] width 23 height 21
type input "12:00"
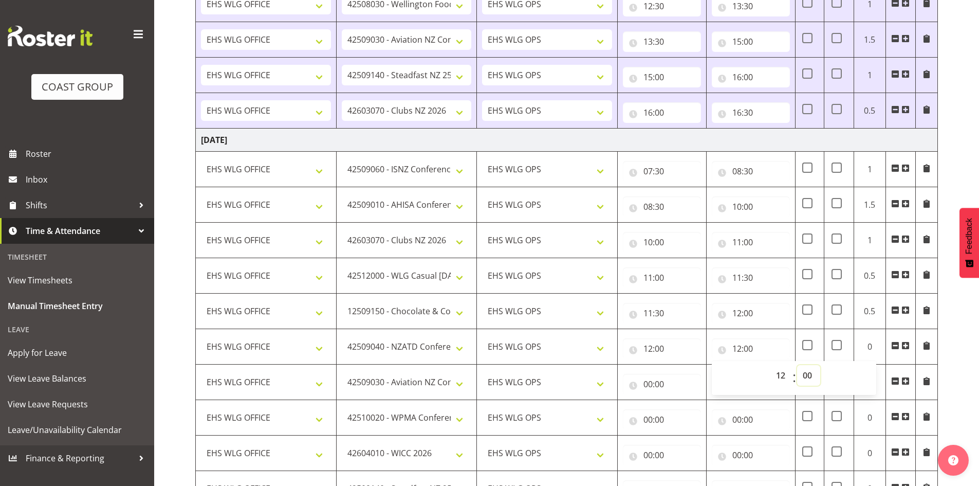
drag, startPoint x: 805, startPoint y: 374, endPoint x: 807, endPoint y: 366, distance: 7.9
click at [805, 374] on select "00 01 02 03 04 05 06 07 08 09 10 11 12 13 14 15 16 17 18 19 20 21 22 23 24 25 2…" at bounding box center [808, 375] width 23 height 21
select select "30"
click at [797, 365] on select "00 01 02 03 04 05 06 07 08 09 10 11 12 13 14 15 16 17 18 19 20 21 22 23 24 25 2…" at bounding box center [808, 375] width 23 height 21
type input "12:30"
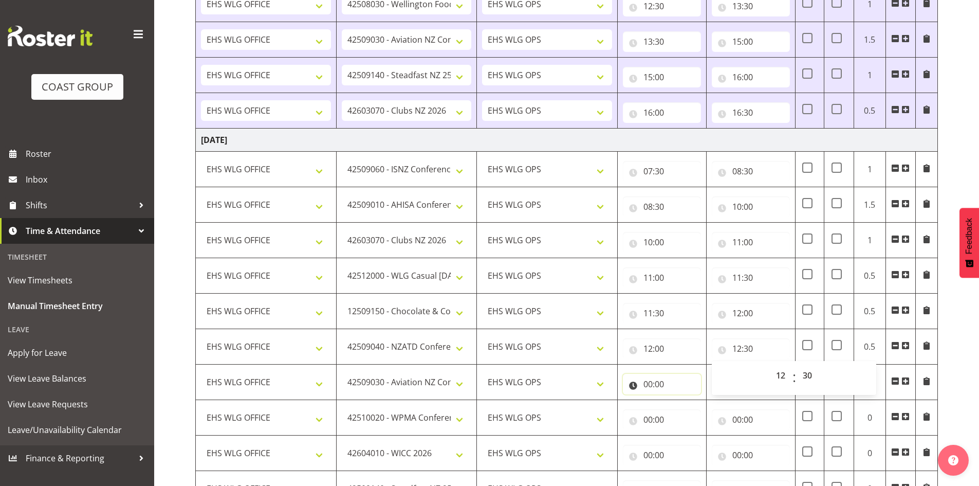
click at [640, 381] on input "00:00" at bounding box center [662, 384] width 78 height 21
click at [681, 408] on select "00 01 02 03 04 05 06 07 08 09 10 11 12 13 14 15 16 17 18 19 20 21 22 23" at bounding box center [692, 410] width 23 height 21
select select "12"
click at [681, 400] on select "00 01 02 03 04 05 06 07 08 09 10 11 12 13 14 15 16 17 18 19 20 21 22 23" at bounding box center [692, 410] width 23 height 21
type input "12:00"
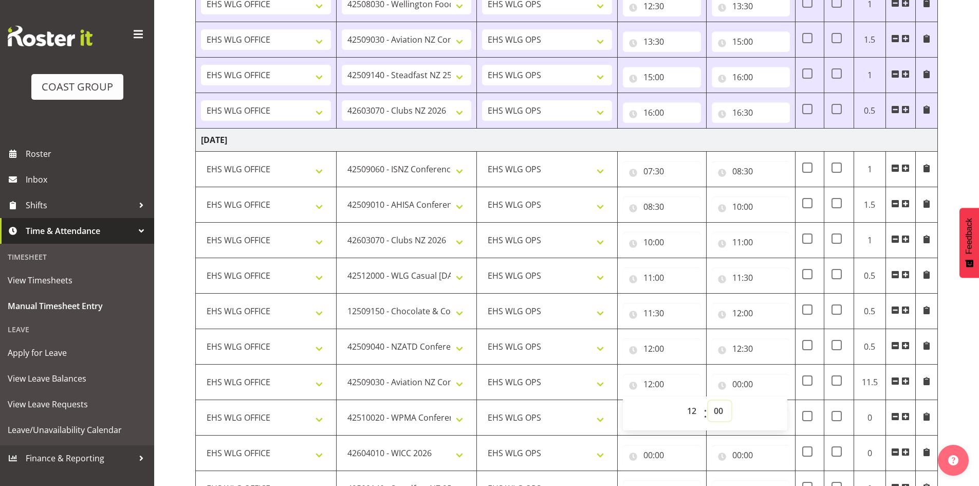
click at [716, 406] on select "00 01 02 03 04 05 06 07 08 09 10 11 12 13 14 15 16 17 18 19 20 21 22 23 24 25 2…" at bounding box center [719, 410] width 23 height 21
select select "30"
click at [708, 400] on select "00 01 02 03 04 05 06 07 08 09 10 11 12 13 14 15 16 17 18 19 20 21 22 23 24 25 2…" at bounding box center [719, 410] width 23 height 21
type input "12:30"
click at [735, 382] on input "00:00" at bounding box center [751, 384] width 78 height 21
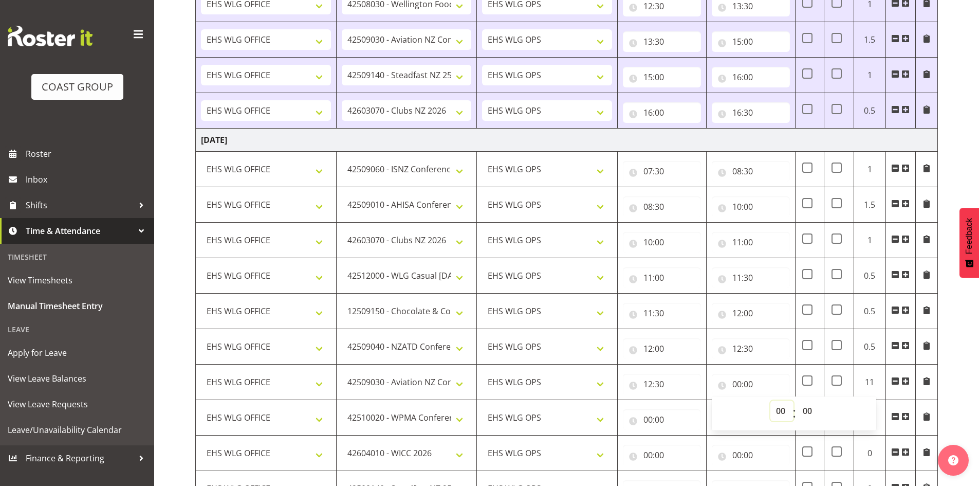
click at [775, 408] on select "00 01 02 03 04 05 06 07 08 09 10 11 12 13 14 15 16 17 18 19 20 21 22 23" at bounding box center [781, 410] width 23 height 21
select select "14"
click at [770, 400] on select "00 01 02 03 04 05 06 07 08 09 10 11 12 13 14 15 16 17 18 19 20 21 22 23" at bounding box center [781, 410] width 23 height 21
type input "14:00"
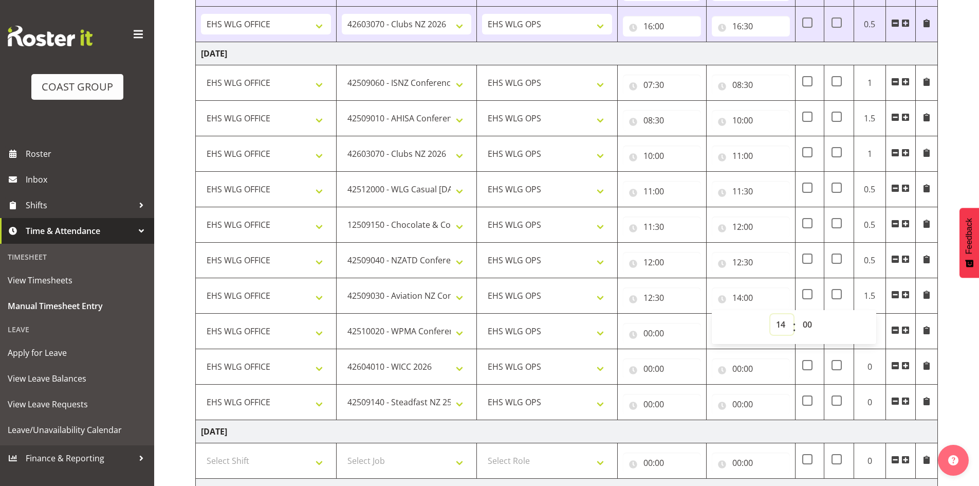
scroll to position [514, 0]
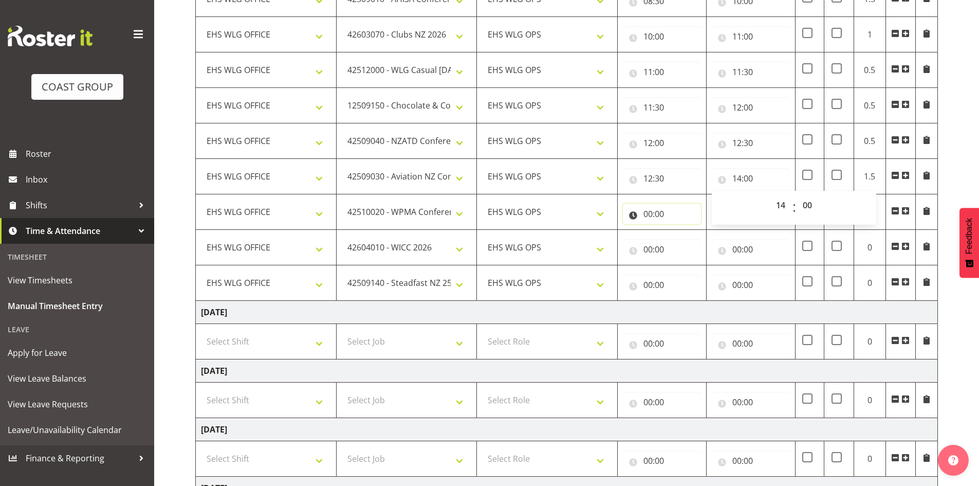
click at [646, 211] on input "00:00" at bounding box center [662, 213] width 78 height 21
click at [688, 237] on select "00 01 02 03 04 05 06 07 08 09 10 11 12 13 14 15 16 17 18 19 20 21 22 23" at bounding box center [692, 240] width 23 height 21
select select "14"
click at [681, 230] on select "00 01 02 03 04 05 06 07 08 09 10 11 12 13 14 15 16 17 18 19 20 21 22 23" at bounding box center [692, 240] width 23 height 21
type input "14:00"
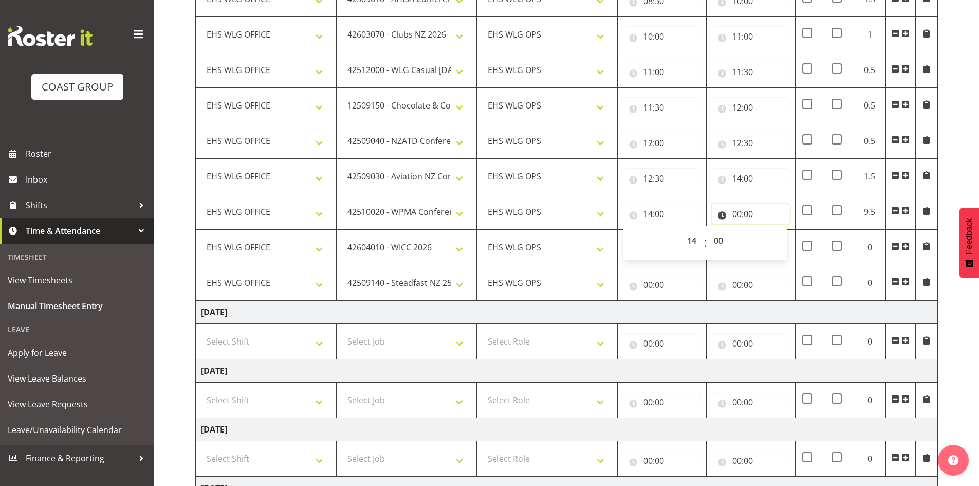
click at [739, 210] on input "00:00" at bounding box center [751, 213] width 78 height 21
click at [782, 235] on select "00 01 02 03 04 05 06 07 08 09 10 11 12 13 14 15 16 17 18 19 20 21 22 23" at bounding box center [781, 240] width 23 height 21
select select "15"
click at [770, 230] on select "00 01 02 03 04 05 06 07 08 09 10 11 12 13 14 15 16 17 18 19 20 21 22 23" at bounding box center [781, 240] width 23 height 21
type input "15:00"
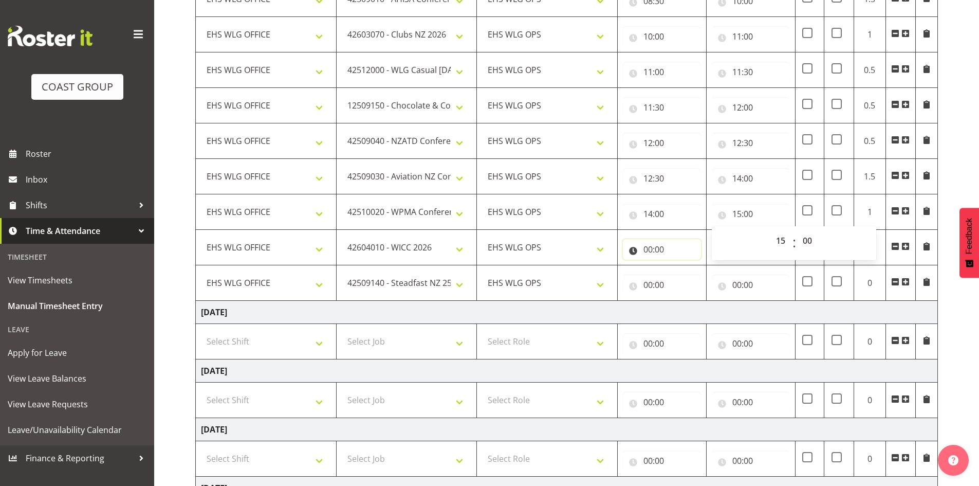
click at [645, 246] on input "00:00" at bounding box center [662, 249] width 78 height 21
click at [688, 270] on select "00 01 02 03 04 05 06 07 08 09 10 11 12 13 14 15 16 17 18 19 20 21 22 23" at bounding box center [692, 276] width 23 height 21
select select "15"
click at [681, 266] on select "00 01 02 03 04 05 06 07 08 09 10 11 12 13 14 15 16 17 18 19 20 21 22 23" at bounding box center [692, 276] width 23 height 21
type input "15:00"
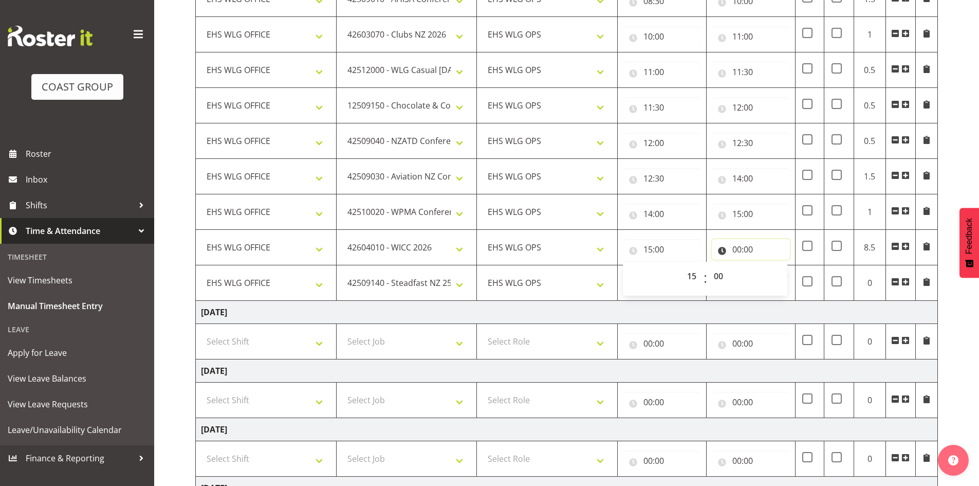
click at [737, 243] on input "00:00" at bounding box center [751, 249] width 78 height 21
click at [769, 269] on div "00 01 02 03 04 05 06 07 08 09 10 11 12 13 14 15 16 17 18 19 20 21 22 23" at bounding box center [780, 279] width 23 height 26
click at [776, 269] on select "00 01 02 03 04 05 06 07 08 09 10 11 12 13 14 15 16 17 18 19 20 21 22 23" at bounding box center [781, 276] width 23 height 21
select select "15"
click at [770, 266] on select "00 01 02 03 04 05 06 07 08 09 10 11 12 13 14 15 16 17 18 19 20 21 22 23" at bounding box center [781, 276] width 23 height 21
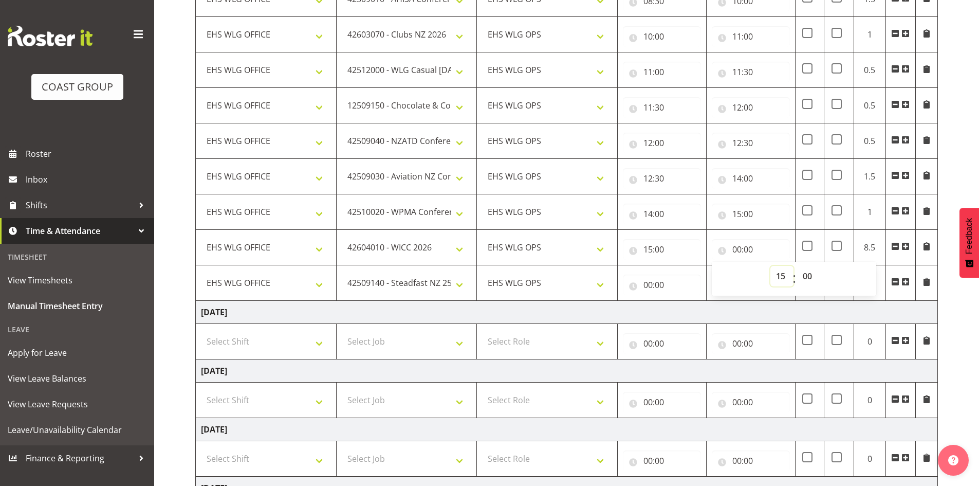
type input "15:00"
click at [809, 272] on select "00 01 02 03 04 05 06 07 08 09 10 11 12 13 14 15 16 17 18 19 20 21 22 23 24 25 2…" at bounding box center [808, 276] width 23 height 21
select select "30"
click at [797, 266] on select "00 01 02 03 04 05 06 07 08 09 10 11 12 13 14 15 16 17 18 19 20 21 22 23 24 25 2…" at bounding box center [808, 276] width 23 height 21
type input "15:30"
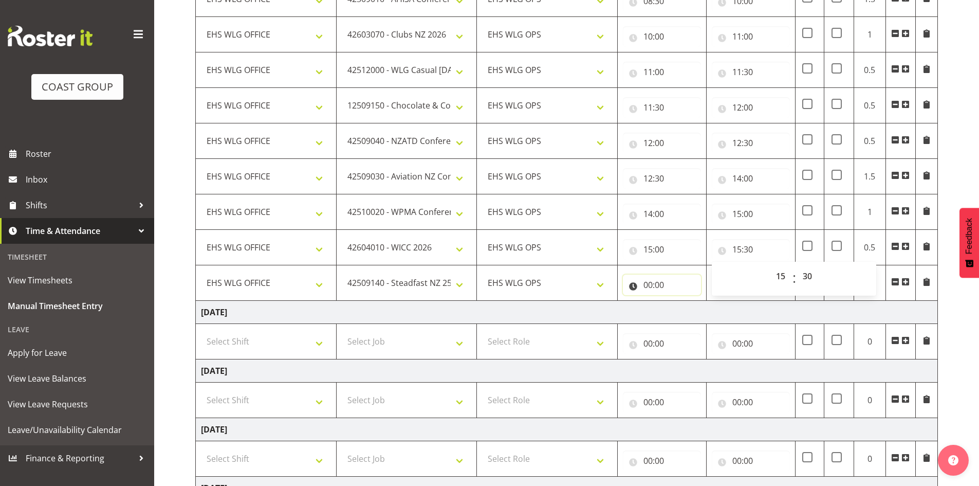
click at [649, 286] on input "00:00" at bounding box center [662, 284] width 78 height 21
click at [685, 307] on select "00 01 02 03 04 05 06 07 08 09 10 11 12 13 14 15 16 17 18 19 20 21 22 23" at bounding box center [692, 311] width 23 height 21
select select "15"
click at [681, 301] on select "00 01 02 03 04 05 06 07 08 09 10 11 12 13 14 15 16 17 18 19 20 21 22 23" at bounding box center [692, 311] width 23 height 21
type input "15:00"
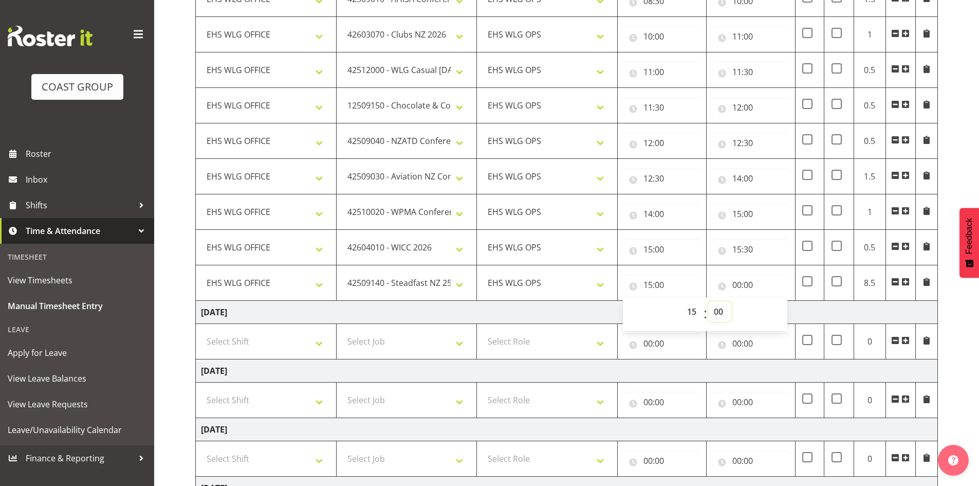
drag, startPoint x: 722, startPoint y: 310, endPoint x: 722, endPoint y: 302, distance: 7.7
click at [722, 310] on select "00 01 02 03 04 05 06 07 08 09 10 11 12 13 14 15 16 17 18 19 20 21 22 23 24 25 2…" at bounding box center [719, 311] width 23 height 21
select select "30"
click at [708, 301] on select "00 01 02 03 04 05 06 07 08 09 10 11 12 13 14 15 16 17 18 19 20 21 22 23 24 25 2…" at bounding box center [719, 311] width 23 height 21
type input "15:30"
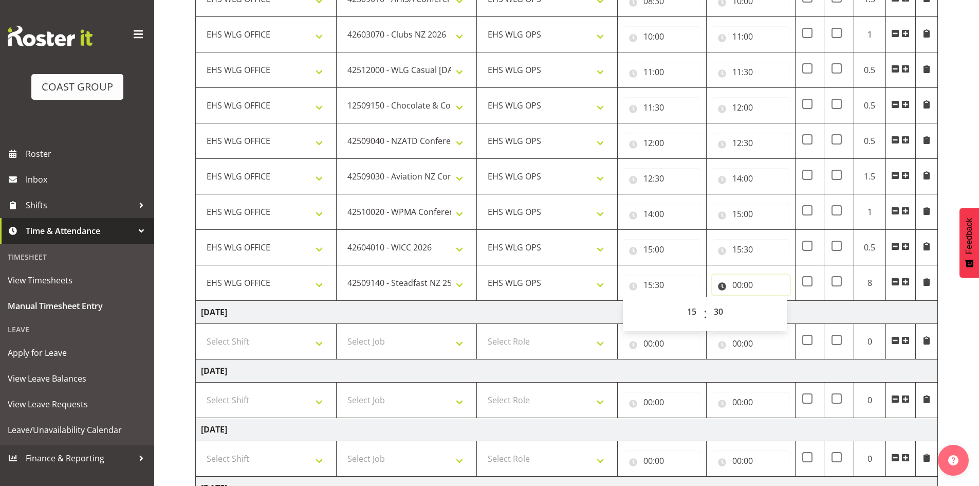
click at [736, 283] on input "00:00" at bounding box center [751, 284] width 78 height 21
click at [785, 311] on select "00 01 02 03 04 05 06 07 08 09 10 11 12 13 14 15 16 17 18 19 20 21 22 23" at bounding box center [781, 311] width 23 height 21
select select "16"
click at [770, 301] on select "00 01 02 03 04 05 06 07 08 09 10 11 12 13 14 15 16 17 18 19 20 21 22 23" at bounding box center [781, 311] width 23 height 21
type input "16:00"
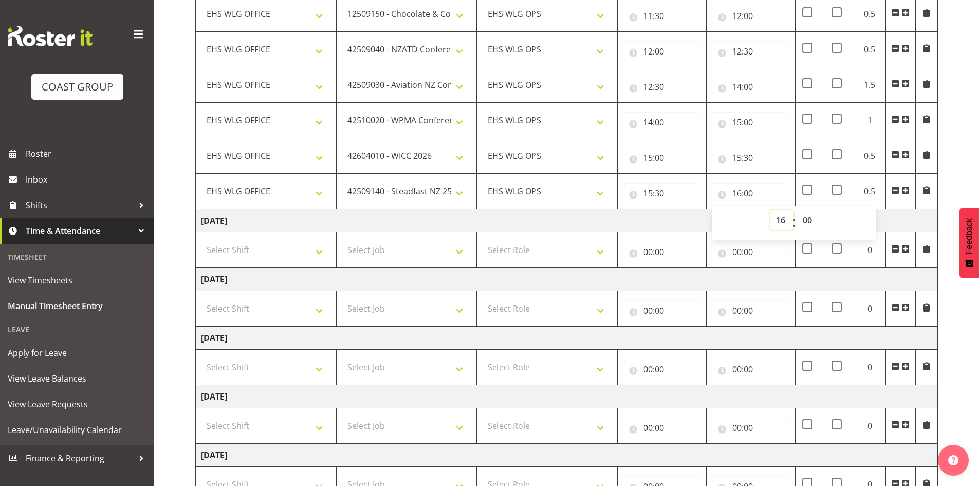
scroll to position [687, 0]
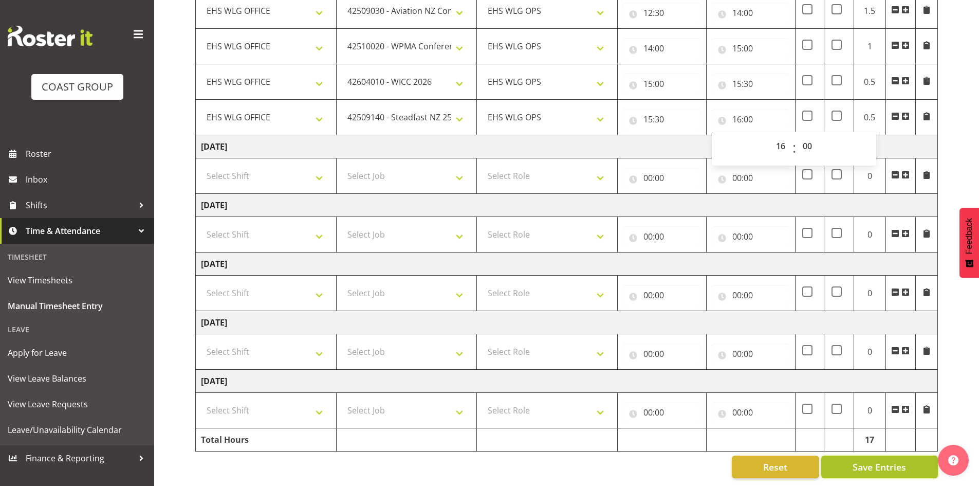
click at [887, 460] on span "Save Entries" at bounding box center [878, 466] width 53 height 13
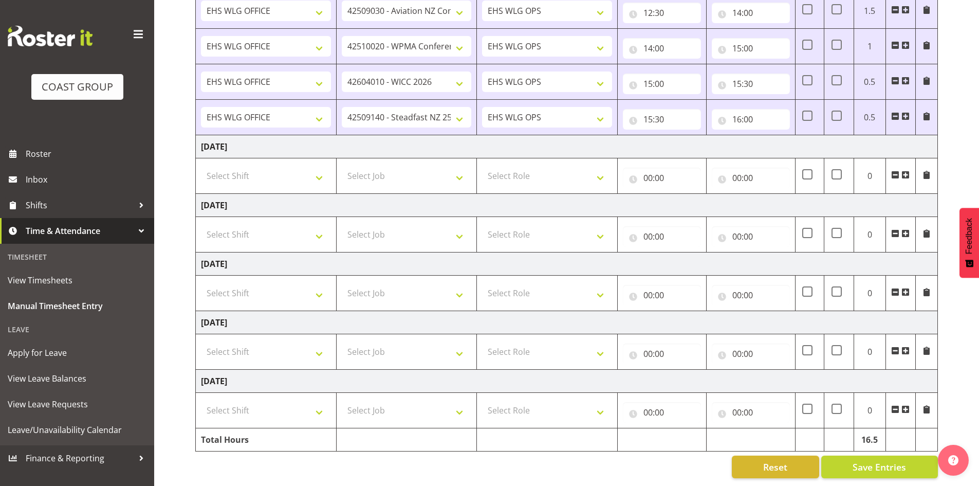
click at [907, 171] on span at bounding box center [905, 175] width 8 height 8
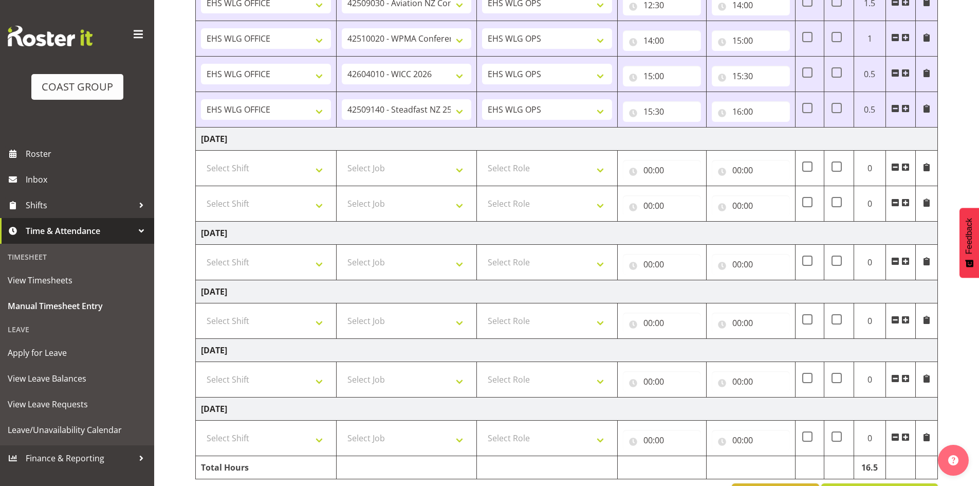
click at [907, 165] on span at bounding box center [905, 167] width 8 height 8
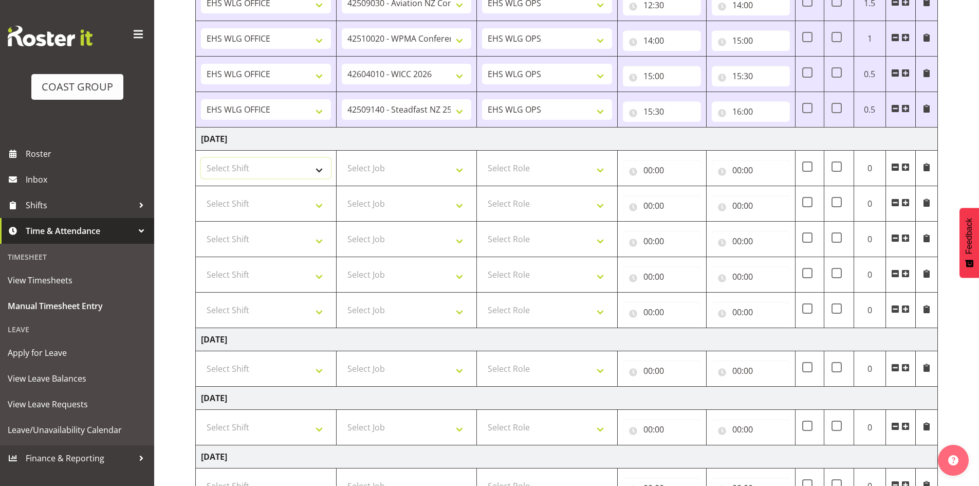
click at [284, 173] on select "Select Shift AUG 25 Break Beervana @ Stadium AUG 25 Break Building Nations @ Ta…" at bounding box center [266, 168] width 130 height 21
select select "1464"
click at [286, 173] on select "Select Shift AUG 25 Break Beervana @ Stadium AUG 25 Break Building Nations @ Ta…" at bounding box center [266, 168] width 130 height 21
click at [274, 204] on select "Select Shift AUG 25 Break Beervana @ Stadium AUG 25 Break Building Nations @ Ta…" at bounding box center [266, 203] width 130 height 21
select select "1464"
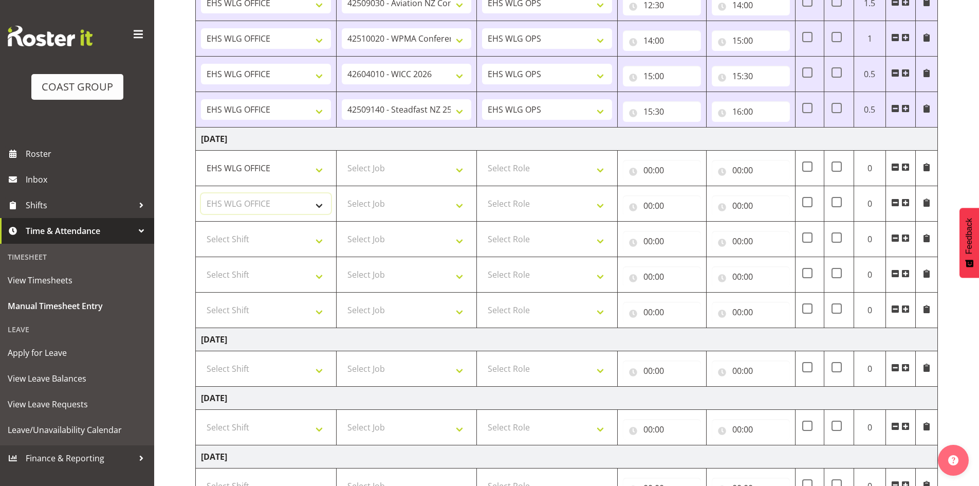
click at [274, 204] on select "Select Shift AUG 25 Break Beervana @ Stadium AUG 25 Break Building Nations @ Ta…" at bounding box center [266, 203] width 130 height 21
click at [260, 233] on select "Select Shift AUG 25 Break Beervana @ Stadium AUG 25 Break Building Nations @ Ta…" at bounding box center [266, 239] width 130 height 21
select select "1464"
click at [259, 233] on select "Select Shift AUG 25 Break Beervana @ Stadium AUG 25 Break Building Nations @ Ta…" at bounding box center [266, 239] width 130 height 21
click at [242, 277] on select "Select Shift AUG 25 Break Beervana @ Stadium AUG 25 Break Building Nations @ Ta…" at bounding box center [266, 274] width 130 height 21
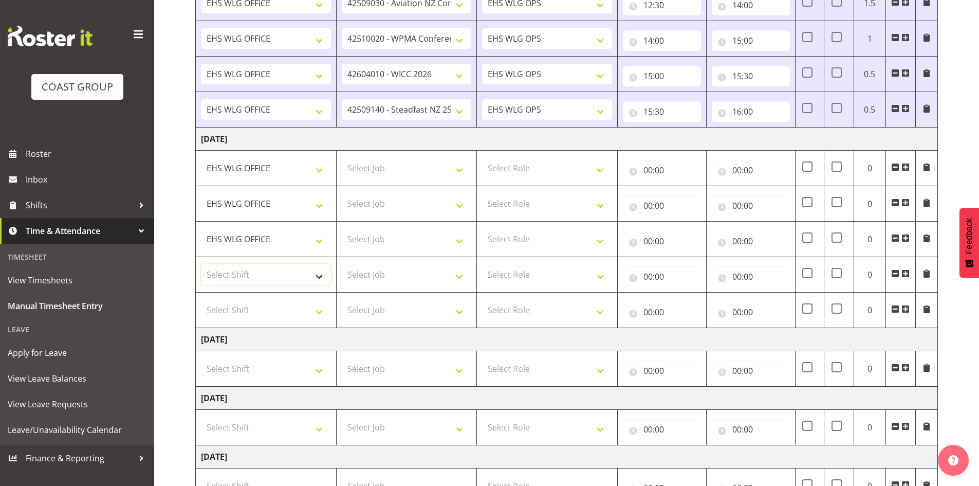
select select "1464"
click at [242, 277] on select "Select Shift AUG 25 Break Beervana @ Stadium AUG 25 Break Building Nations @ Ta…" at bounding box center [266, 274] width 130 height 21
click at [237, 304] on select "Select Shift AUG 25 Break Beervana @ Stadium AUG 25 Break Building Nations @ Ta…" at bounding box center [266, 310] width 130 height 21
select select "1464"
click at [237, 304] on select "Select Shift AUG 25 Break Beervana @ Stadium AUG 25 Break Building Nations @ Ta…" at bounding box center [266, 310] width 130 height 21
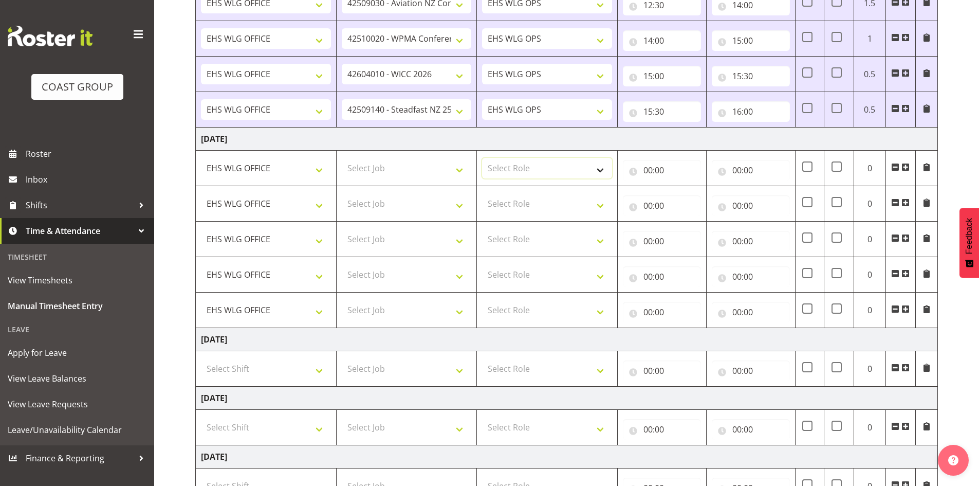
click at [568, 160] on select "Select Role EHS WLG OPS" at bounding box center [547, 168] width 130 height 21
select select "191"
click at [568, 160] on select "Select Role EHS WLG OPS" at bounding box center [547, 168] width 130 height 21
click at [545, 207] on select "Select Role EHS WLG OPS" at bounding box center [547, 203] width 130 height 21
select select "191"
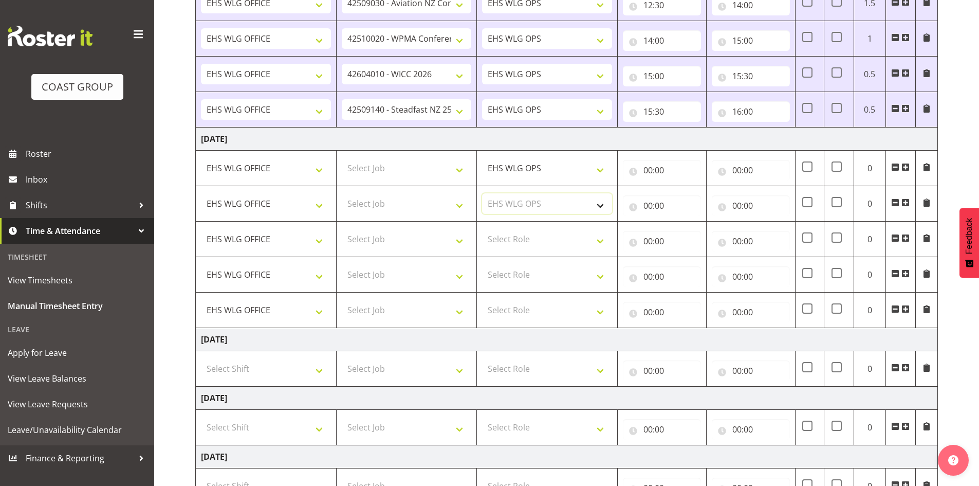
click at [545, 207] on select "Select Role EHS WLG OPS" at bounding box center [547, 203] width 130 height 21
click at [530, 245] on select "Select Role EHS WLG OPS" at bounding box center [547, 239] width 130 height 21
select select "191"
click at [530, 245] on select "Select Role EHS WLG OPS" at bounding box center [547, 239] width 130 height 21
click at [519, 274] on select "Select Role EHS WLG OPS" at bounding box center [547, 274] width 130 height 21
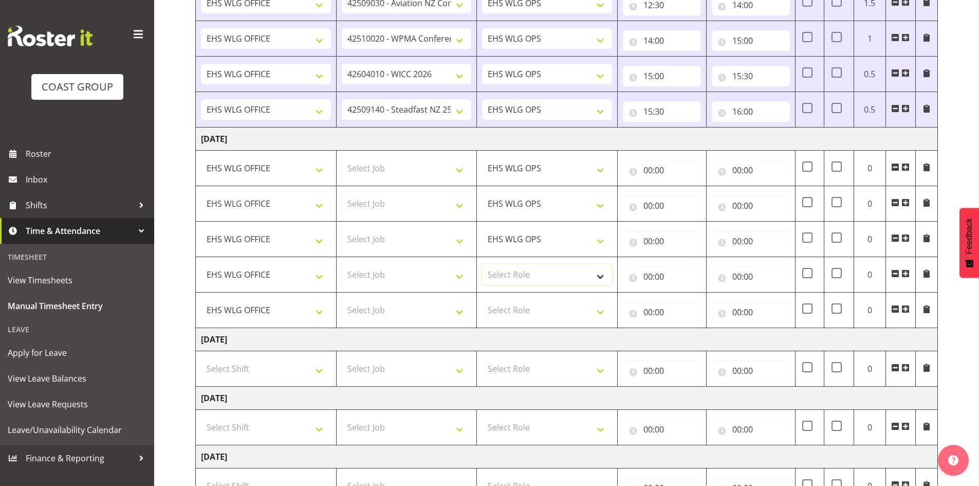
select select "191"
click at [519, 274] on select "Select Role EHS WLG OPS" at bounding box center [547, 274] width 130 height 21
click at [503, 308] on select "Select Role EHS WLG OPS" at bounding box center [547, 310] width 130 height 21
select select "191"
click at [503, 308] on select "Select Role EHS WLG OPS" at bounding box center [547, 310] width 130 height 21
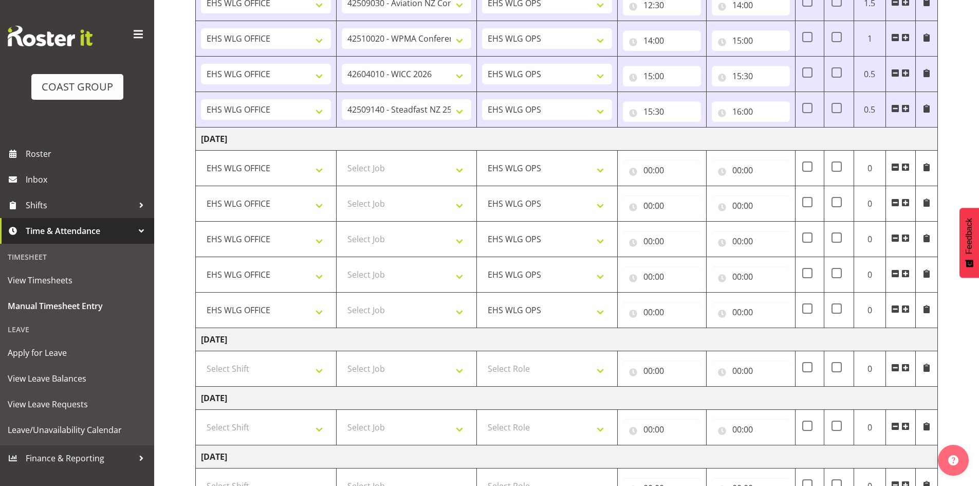
click at [678, 140] on td "Friday 5th September 2025" at bounding box center [567, 138] width 742 height 23
click at [375, 169] on select "Select Job 1 Carlton Events 1 Carlton Hamilton 1 Carlton Wellington 1 EHS WAREH…" at bounding box center [407, 168] width 130 height 21
select select "10611"
click at [342, 158] on select "Select Job 1 Carlton Events 1 Carlton Hamilton 1 Carlton Wellington 1 EHS WAREH…" at bounding box center [407, 168] width 130 height 21
click at [423, 198] on select "Select Job 1 Carlton Events 1 Carlton Hamilton 1 Carlton Wellington 1 EHS WAREH…" at bounding box center [407, 203] width 130 height 21
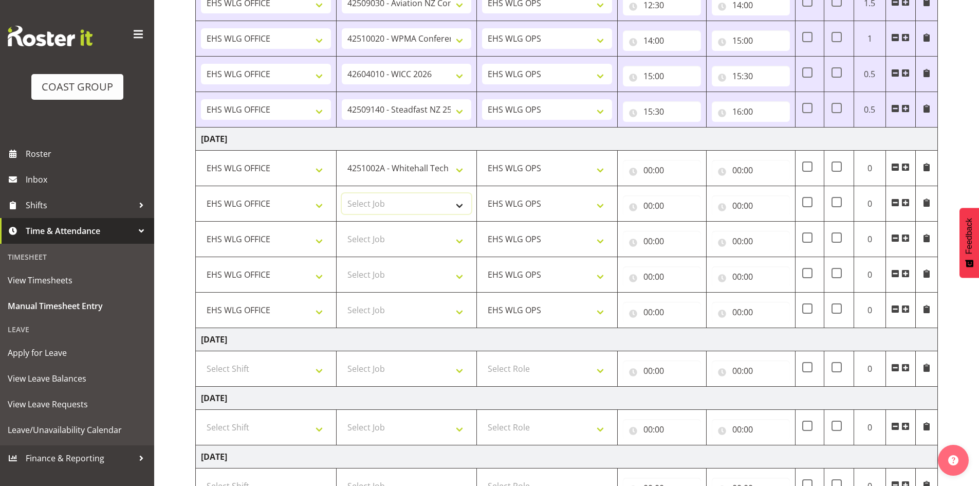
select select "8963"
click at [342, 193] on select "Select Job 1 Carlton Events 1 Carlton Hamilton 1 Carlton Wellington 1 EHS WAREH…" at bounding box center [407, 203] width 130 height 21
click at [420, 250] on td "Select Job 1 Carlton Events 1 Carlton Hamilton 1 Carlton Wellington 1 EHS WAREH…" at bounding box center [406, 238] width 141 height 35
click at [421, 245] on select "Select Job 1 Carlton Events 1 Carlton Hamilton 1 Carlton Wellington 1 EHS WAREH…" at bounding box center [407, 239] width 130 height 21
select select "10429"
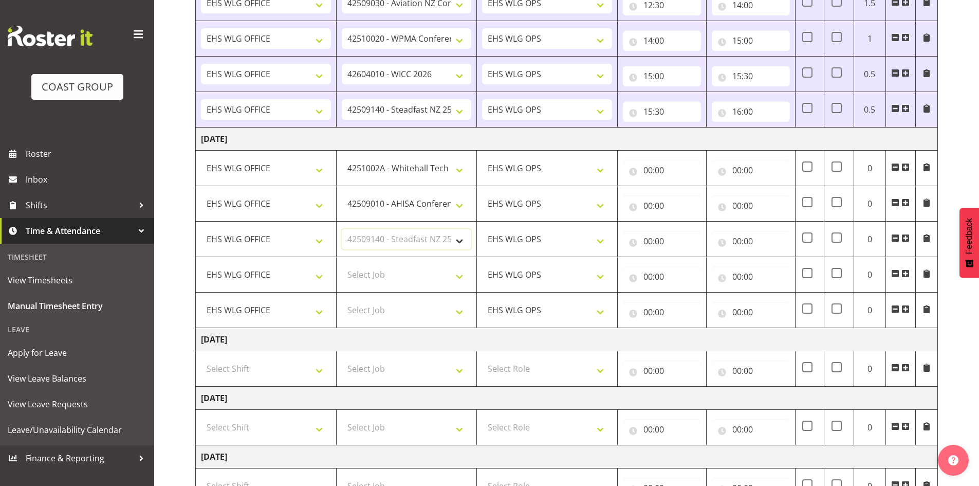
click at [342, 229] on select "Select Job 1 Carlton Events 1 Carlton Hamilton 1 Carlton Wellington 1 EHS WAREH…" at bounding box center [407, 239] width 130 height 21
click at [395, 271] on select "Select Job 1 Carlton Events 1 Carlton Hamilton 1 Carlton Wellington 1 EHS WAREH…" at bounding box center [407, 274] width 130 height 21
select select "9791"
click at [342, 264] on select "Select Job 1 Carlton Events 1 Carlton Hamilton 1 Carlton Wellington 1 EHS WAREH…" at bounding box center [407, 274] width 130 height 21
click at [418, 303] on select "Select Job 1 Carlton Events 1 Carlton Hamilton 1 Carlton Wellington 1 EHS WAREH…" at bounding box center [407, 310] width 130 height 21
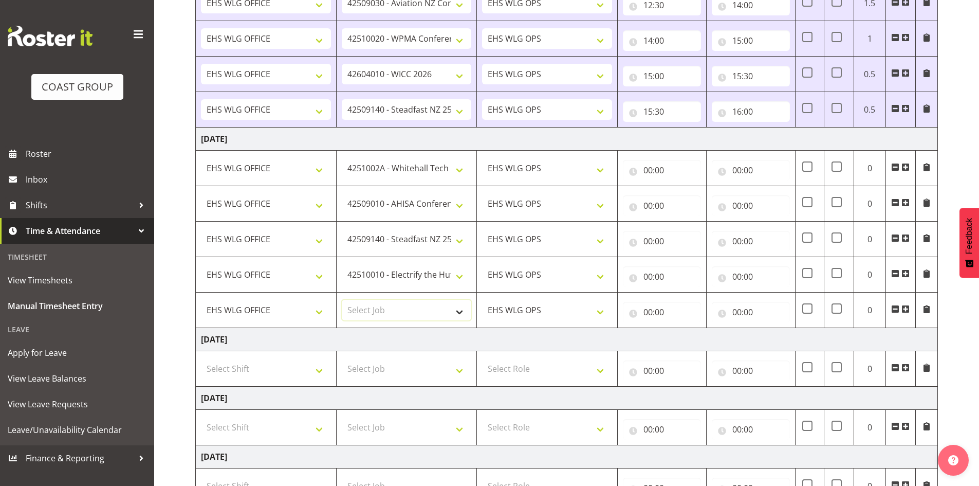
select select "9096"
click at [342, 300] on select "Select Job 1 Carlton Events 1 Carlton Hamilton 1 Carlton Wellington 1 EHS WAREH…" at bounding box center [407, 310] width 130 height 21
click at [904, 309] on span at bounding box center [905, 309] width 8 height 8
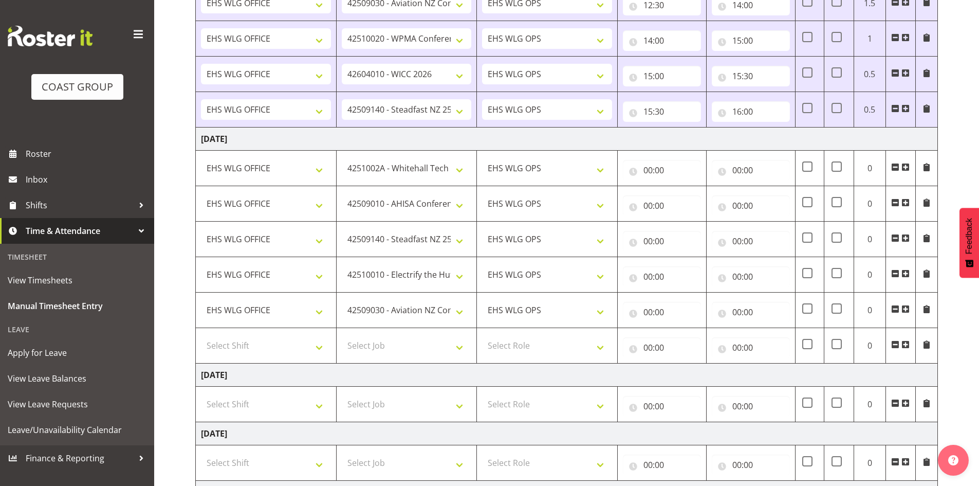
click at [904, 309] on span at bounding box center [905, 309] width 8 height 8
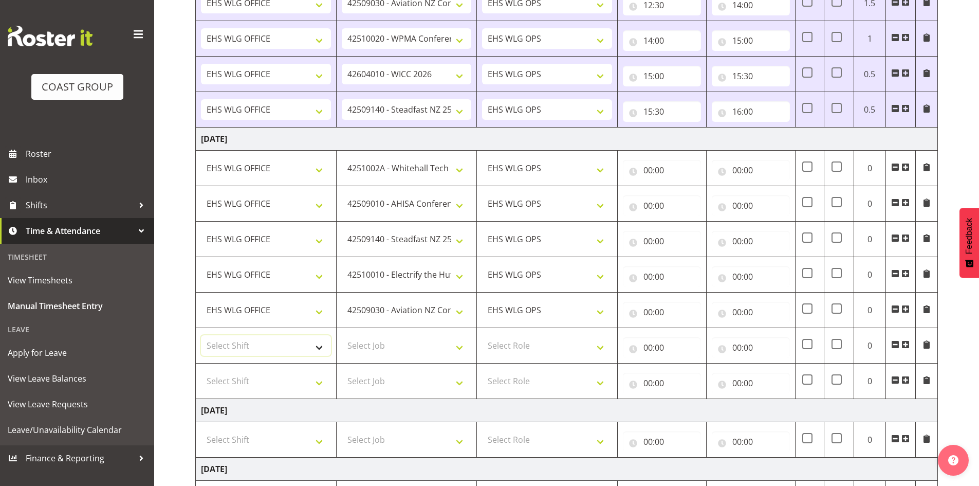
click at [217, 344] on select "Select Shift AUG 25 Break Beervana @ Stadium AUG 25 Break Building Nations @ Ta…" at bounding box center [266, 345] width 130 height 21
select select "1464"
click at [215, 378] on select "Select Shift AUG 25 Break Beervana @ Stadium AUG 25 Break Building Nations @ Ta…" at bounding box center [266, 380] width 130 height 21
select select "1464"
drag, startPoint x: 215, startPoint y: 378, endPoint x: 266, endPoint y: 378, distance: 50.9
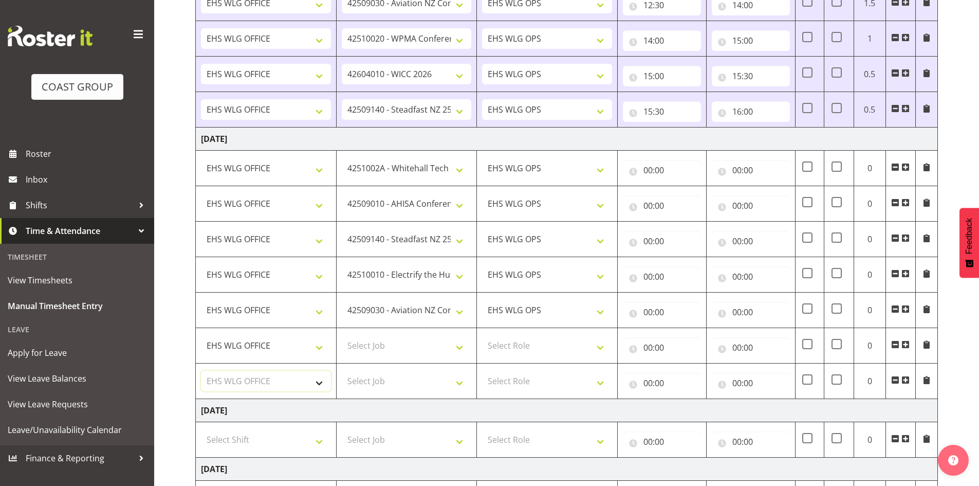
click at [216, 378] on select "Select Shift AUG 25 Break Beervana @ Stadium AUG 25 Break Building Nations @ Ta…" at bounding box center [266, 380] width 130 height 21
click at [511, 343] on select "Select Role EHS WLG OPS" at bounding box center [547, 345] width 130 height 21
select select "191"
click at [505, 378] on select "Select Role EHS WLG OPS" at bounding box center [547, 380] width 130 height 21
select select "191"
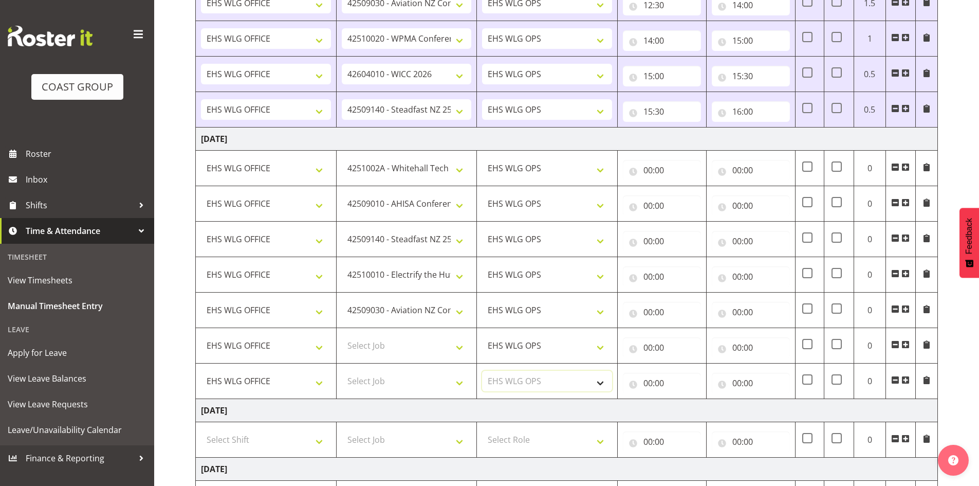
click at [504, 378] on select "Select Role EHS WLG OPS" at bounding box center [547, 380] width 130 height 21
click at [353, 344] on select "Select Job 1 Carlton Events 1 Carlton Hamilton 1 Carlton Wellington 1 EHS WAREH…" at bounding box center [407, 345] width 130 height 21
select select "9348"
click at [342, 335] on select "Select Job 1 Carlton Events 1 Carlton Hamilton 1 Carlton Wellington 1 EHS WAREH…" at bounding box center [407, 345] width 130 height 21
click at [364, 390] on select "Select Job 1 Carlton Events 1 Carlton Hamilton 1 Carlton Wellington 1 EHS WAREH…" at bounding box center [407, 380] width 130 height 21
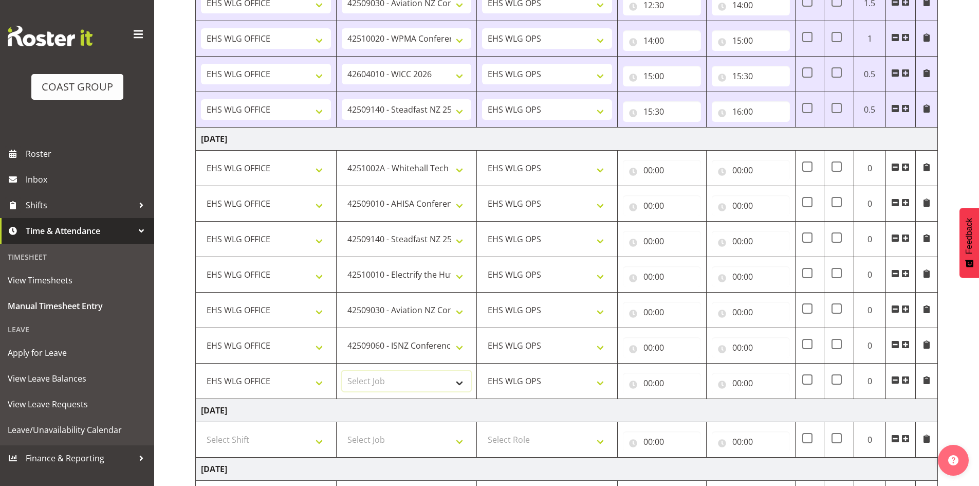
select select "69"
click at [342, 370] on select "Select Job 1 Carlton Events 1 Carlton Hamilton 1 Carlton Wellington 1 EHS WAREH…" at bounding box center [407, 380] width 130 height 21
click at [651, 168] on input "00:00" at bounding box center [662, 170] width 78 height 21
click at [695, 195] on select "00 01 02 03 04 05 06 07 08 09 10 11 12 13 14 15 16 17 18 19 20 21 22 23" at bounding box center [692, 197] width 23 height 21
select select "7"
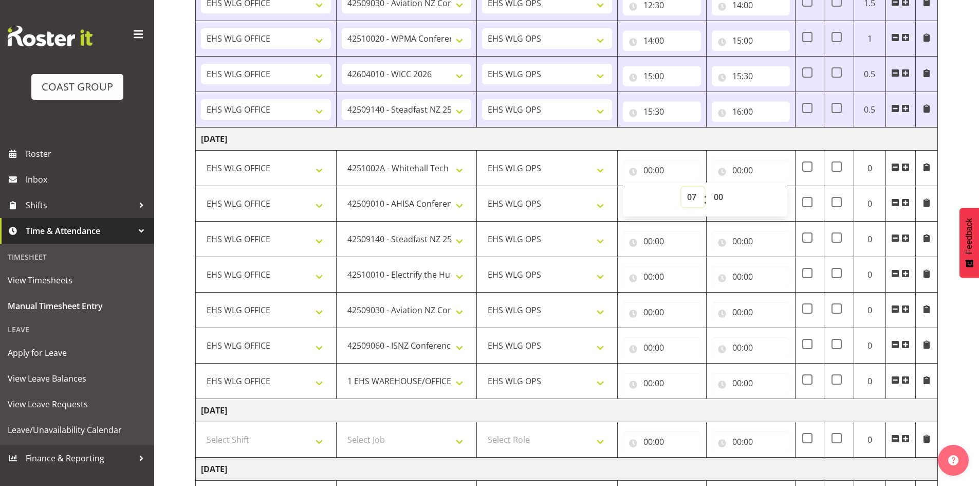
click at [681, 187] on select "00 01 02 03 04 05 06 07 08 09 10 11 12 13 14 15 16 17 18 19 20 21 22 23" at bounding box center [692, 197] width 23 height 21
type input "07:00"
click at [722, 194] on select "00 01 02 03 04 05 06 07 08 09 10 11 12 13 14 15 16 17 18 19 20 21 22 23 24 25 2…" at bounding box center [719, 197] width 23 height 21
select select "30"
click at [708, 187] on select "00 01 02 03 04 05 06 07 08 09 10 11 12 13 14 15 16 17 18 19 20 21 22 23 24 25 2…" at bounding box center [719, 197] width 23 height 21
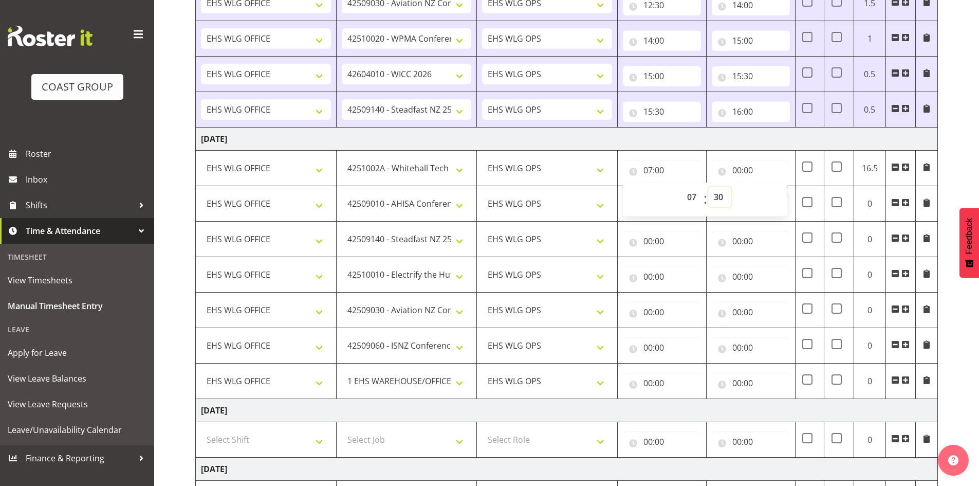
type input "07:30"
click at [734, 167] on input "00:00" at bounding box center [751, 170] width 78 height 21
click at [780, 200] on select "00 01 02 03 04 05 06 07 08 09 10 11 12 13 14 15 16 17 18 19 20 21 22 23" at bounding box center [781, 197] width 23 height 21
select select "8"
click at [770, 187] on select "00 01 02 03 04 05 06 07 08 09 10 11 12 13 14 15 16 17 18 19 20 21 22 23" at bounding box center [781, 197] width 23 height 21
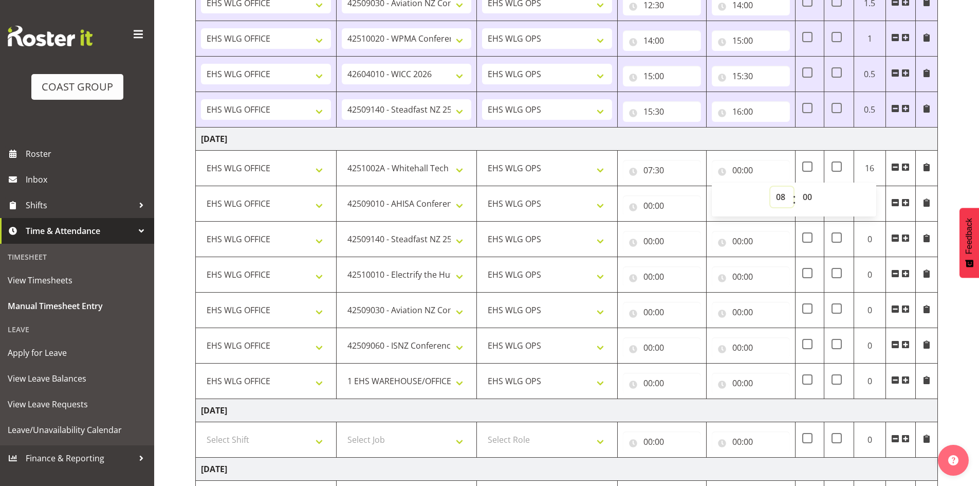
type input "08:00"
click at [649, 203] on input "00:00" at bounding box center [662, 205] width 78 height 21
click at [693, 226] on select "00 01 02 03 04 05 06 07 08 09 10 11 12 13 14 15 16 17 18 19 20 21 22 23" at bounding box center [692, 232] width 23 height 21
select select "9"
click at [681, 222] on select "00 01 02 03 04 05 06 07 08 09 10 11 12 13 14 15 16 17 18 19 20 21 22 23" at bounding box center [692, 232] width 23 height 21
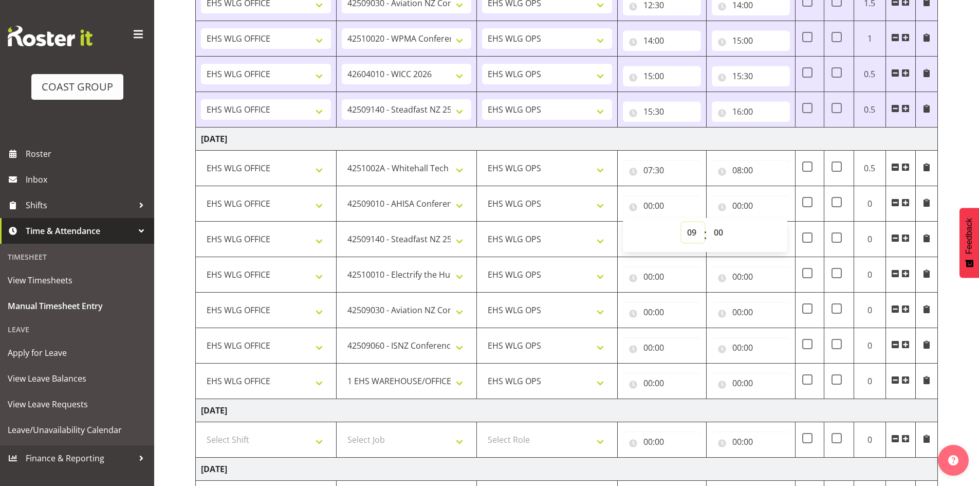
type input "09:00"
drag, startPoint x: 687, startPoint y: 234, endPoint x: 688, endPoint y: 226, distance: 8.3
click at [687, 234] on select "00 01 02 03 04 05 06 07 08 09 10 11 12 13 14 15 16 17 18 19 20 21 22 23" at bounding box center [692, 232] width 23 height 21
select select "8"
click at [681, 222] on select "00 01 02 03 04 05 06 07 08 09 10 11 12 13 14 15 16 17 18 19 20 21 22 23" at bounding box center [692, 232] width 23 height 21
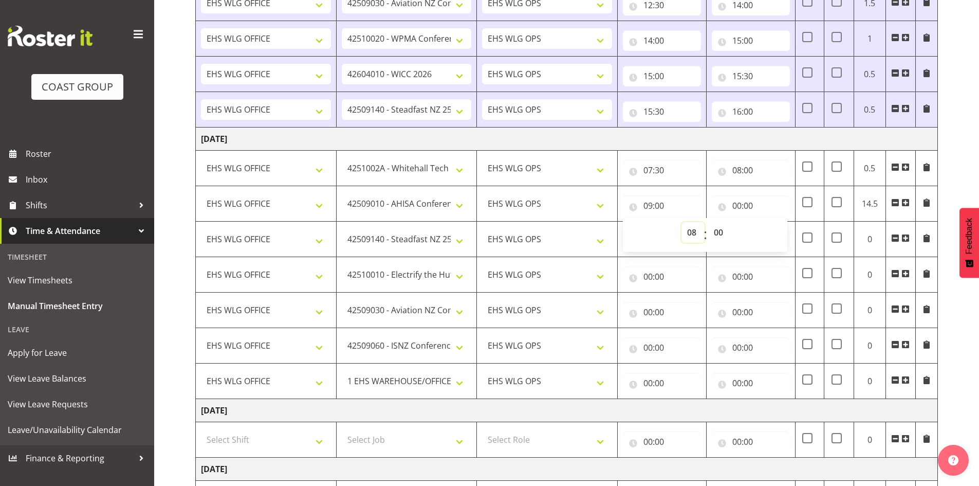
type input "08:00"
click at [738, 203] on input "00:00" at bounding box center [751, 205] width 78 height 21
click at [774, 229] on select "00 01 02 03 04 05 06 07 08 09 10 11 12 13 14 15 16 17 18 19 20 21 22 23" at bounding box center [781, 232] width 23 height 21
select select "9"
click at [770, 222] on select "00 01 02 03 04 05 06 07 08 09 10 11 12 13 14 15 16 17 18 19 20 21 22 23" at bounding box center [781, 232] width 23 height 21
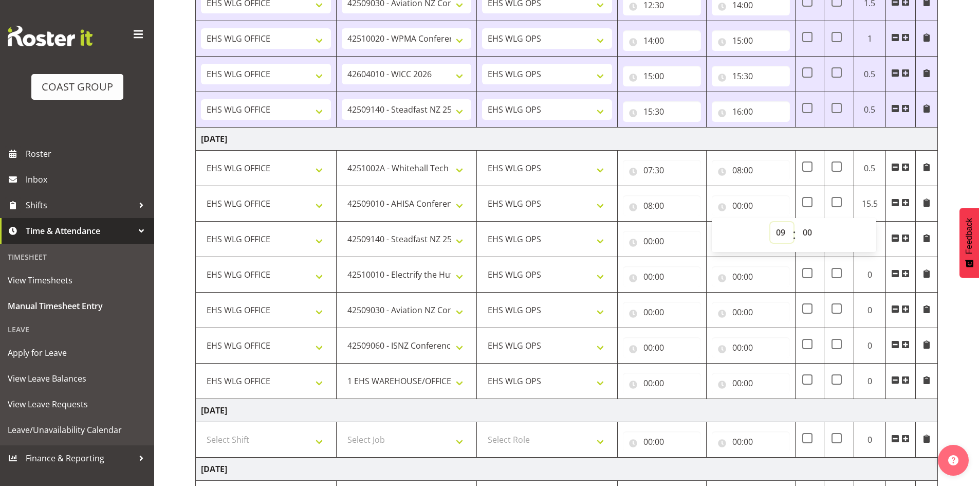
type input "09:00"
click at [811, 230] on select "00 01 02 03 04 05 06 07 08 09 10 11 12 13 14 15 16 17 18 19 20 21 22 23 24 25 2…" at bounding box center [808, 232] width 23 height 21
select select "30"
click at [797, 222] on select "00 01 02 03 04 05 06 07 08 09 10 11 12 13 14 15 16 17 18 19 20 21 22 23 24 25 2…" at bounding box center [808, 232] width 23 height 21
type input "09:30"
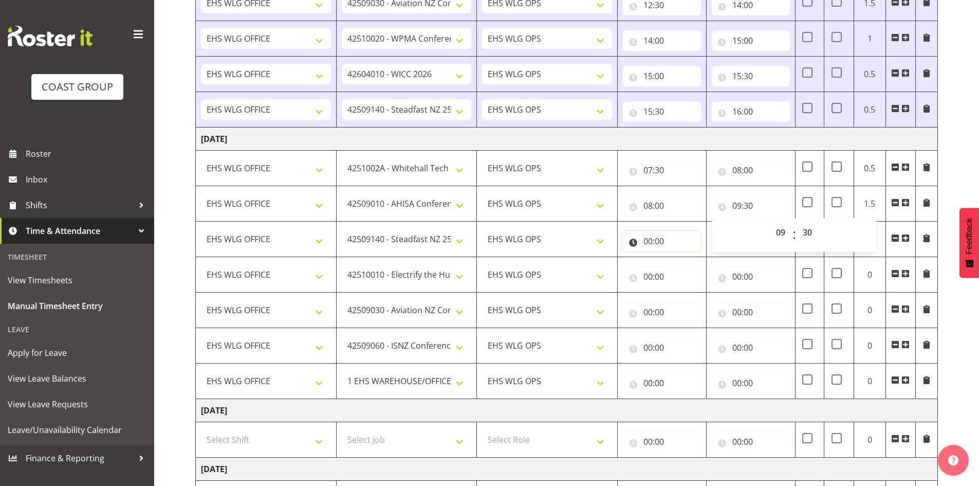
click at [649, 240] on input "00:00" at bounding box center [662, 241] width 78 height 21
click at [685, 263] on select "00 01 02 03 04 05 06 07 08 09 10 11 12 13 14 15 16 17 18 19 20 21 22 23" at bounding box center [692, 267] width 23 height 21
select select "9"
click at [681, 257] on select "00 01 02 03 04 05 06 07 08 09 10 11 12 13 14 15 16 17 18 19 20 21 22 23" at bounding box center [692, 267] width 23 height 21
type input "09:00"
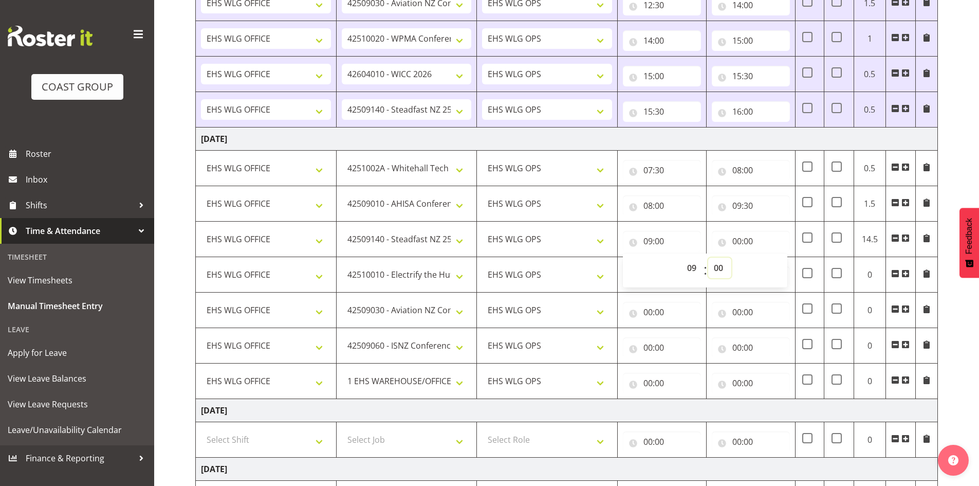
drag, startPoint x: 718, startPoint y: 267, endPoint x: 720, endPoint y: 258, distance: 9.5
click at [718, 267] on select "00 01 02 03 04 05 06 07 08 09 10 11 12 13 14 15 16 17 18 19 20 21 22 23 24 25 2…" at bounding box center [719, 267] width 23 height 21
select select "30"
click at [708, 257] on select "00 01 02 03 04 05 06 07 08 09 10 11 12 13 14 15 16 17 18 19 20 21 22 23 24 25 2…" at bounding box center [719, 267] width 23 height 21
type input "09:30"
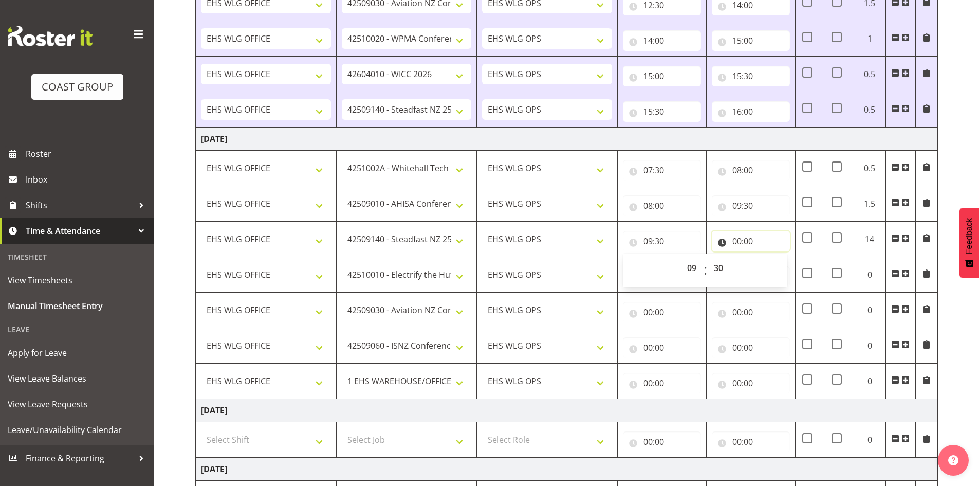
click at [738, 239] on input "00:00" at bounding box center [751, 241] width 78 height 21
click at [784, 273] on select "00 01 02 03 04 05 06 07 08 09 10 11 12 13 14 15 16 17 18 19 20 21 22 23" at bounding box center [781, 267] width 23 height 21
select select "10"
click at [770, 257] on select "00 01 02 03 04 05 06 07 08 09 10 11 12 13 14 15 16 17 18 19 20 21 22 23" at bounding box center [781, 267] width 23 height 21
type input "10:00"
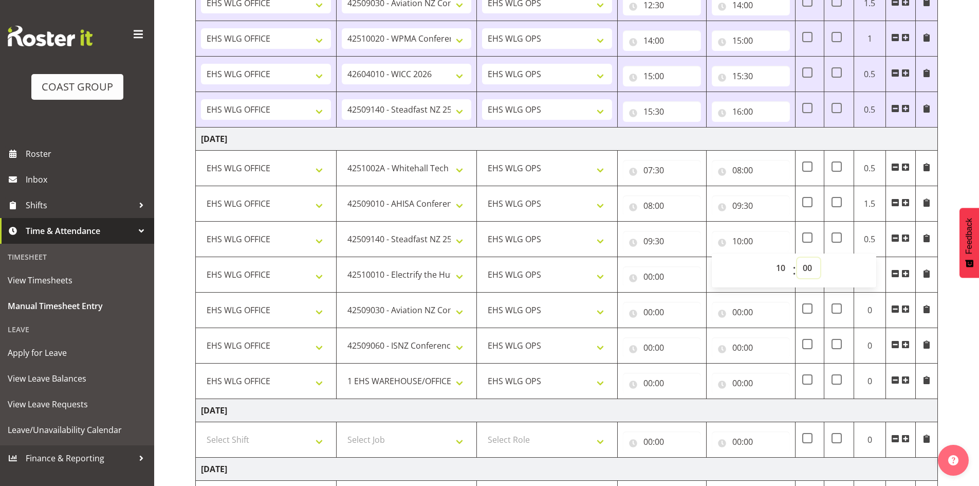
click at [808, 265] on select "00 01 02 03 04 05 06 07 08 09 10 11 12 13 14 15 16 17 18 19 20 21 22 23 24 25 2…" at bounding box center [808, 267] width 23 height 21
click at [807, 265] on select "00 01 02 03 04 05 06 07 08 09 10 11 12 13 14 15 16 17 18 19 20 21 22 23 24 25 2…" at bounding box center [808, 267] width 23 height 21
click at [648, 274] on input "00:00" at bounding box center [662, 276] width 78 height 21
click at [690, 299] on select "00 01 02 03 04 05 06 07 08 09 10 11 12 13 14 15 16 17 18 19 20 21 22 23" at bounding box center [692, 303] width 23 height 21
select select "10"
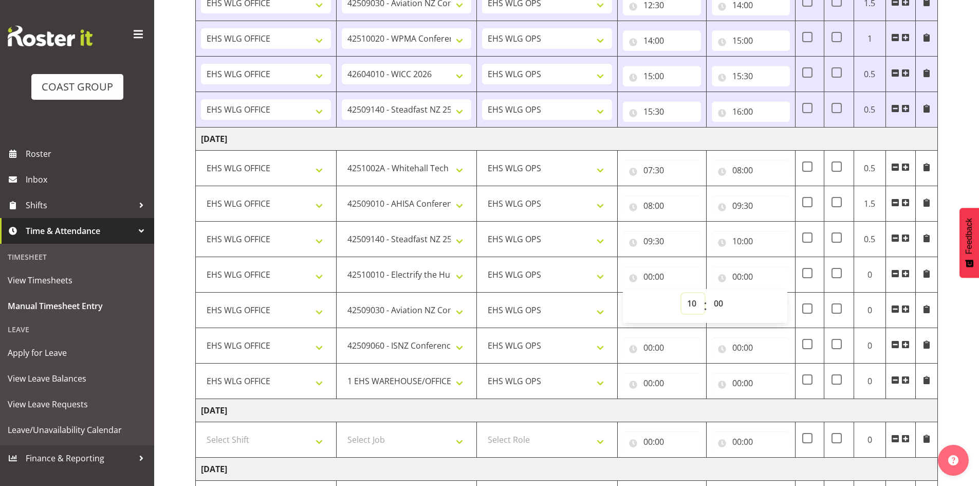
click at [681, 293] on select "00 01 02 03 04 05 06 07 08 09 10 11 12 13 14 15 16 17 18 19 20 21 22 23" at bounding box center [692, 303] width 23 height 21
type input "10:00"
click at [737, 276] on input "00:00" at bounding box center [751, 276] width 78 height 21
click at [782, 299] on select "00 01 02 03 04 05 06 07 08 09 10 11 12 13 14 15 16 17 18 19 20 21 22 23" at bounding box center [781, 303] width 23 height 21
select select "10"
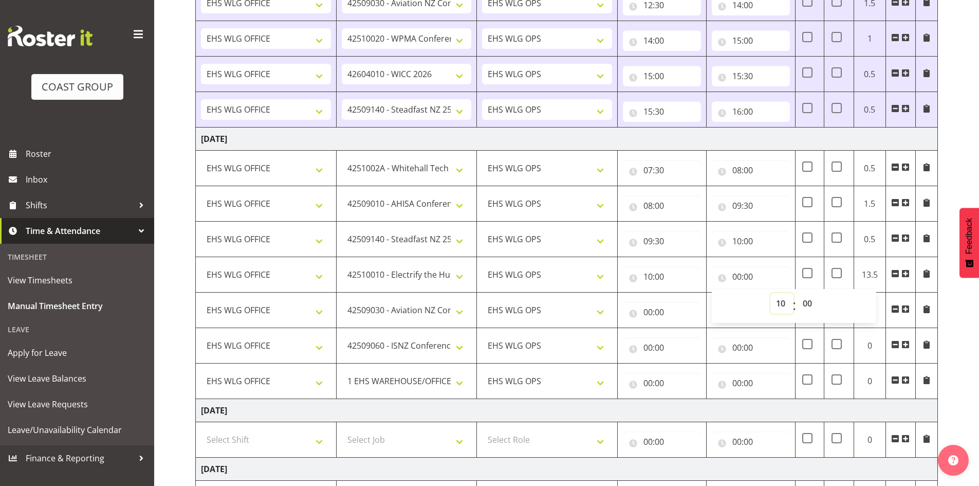
click at [770, 293] on select "00 01 02 03 04 05 06 07 08 09 10 11 12 13 14 15 16 17 18 19 20 21 22 23" at bounding box center [781, 303] width 23 height 21
type input "10:00"
click at [809, 299] on select "00 01 02 03 04 05 06 07 08 09 10 11 12 13 14 15 16 17 18 19 20 21 22 23 24 25 2…" at bounding box center [808, 303] width 23 height 21
select select "30"
click at [797, 293] on select "00 01 02 03 04 05 06 07 08 09 10 11 12 13 14 15 16 17 18 19 20 21 22 23 24 25 2…" at bounding box center [808, 303] width 23 height 21
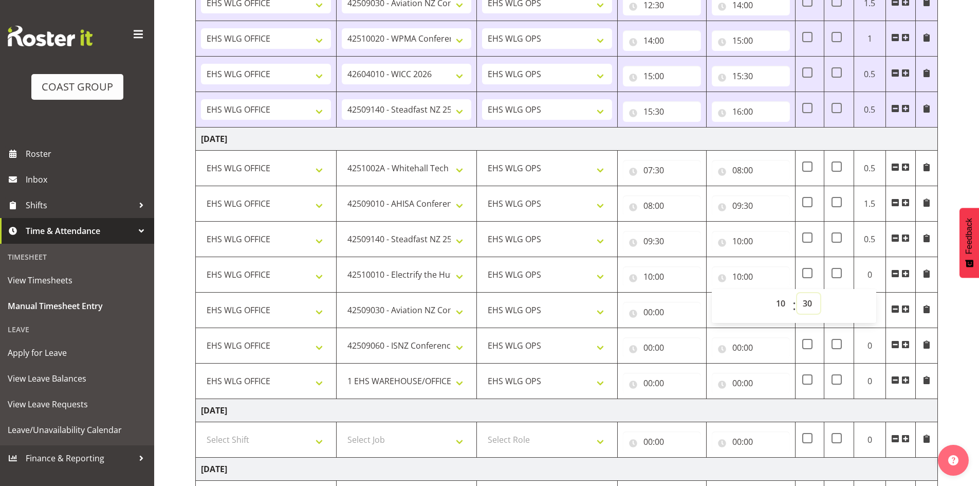
type input "10:30"
click at [650, 313] on input "00:00" at bounding box center [662, 312] width 78 height 21
click at [686, 331] on select "00 01 02 03 04 05 06 07 08 09 10 11 12 13 14 15 16 17 18 19 20 21 22 23" at bounding box center [692, 338] width 23 height 21
select select "10"
click at [681, 328] on select "00 01 02 03 04 05 06 07 08 09 10 11 12 13 14 15 16 17 18 19 20 21 22 23" at bounding box center [692, 338] width 23 height 21
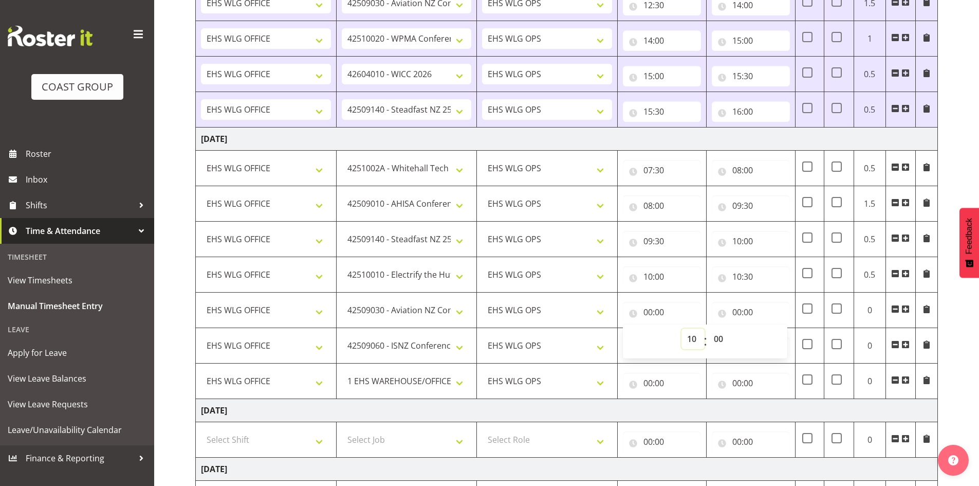
type input "10:00"
click at [721, 333] on select "00 01 02 03 04 05 06 07 08 09 10 11 12 13 14 15 16 17 18 19 20 21 22 23 24 25 2…" at bounding box center [719, 338] width 23 height 21
select select "30"
click at [708, 328] on select "00 01 02 03 04 05 06 07 08 09 10 11 12 13 14 15 16 17 18 19 20 21 22 23 24 25 2…" at bounding box center [719, 338] width 23 height 21
type input "10:30"
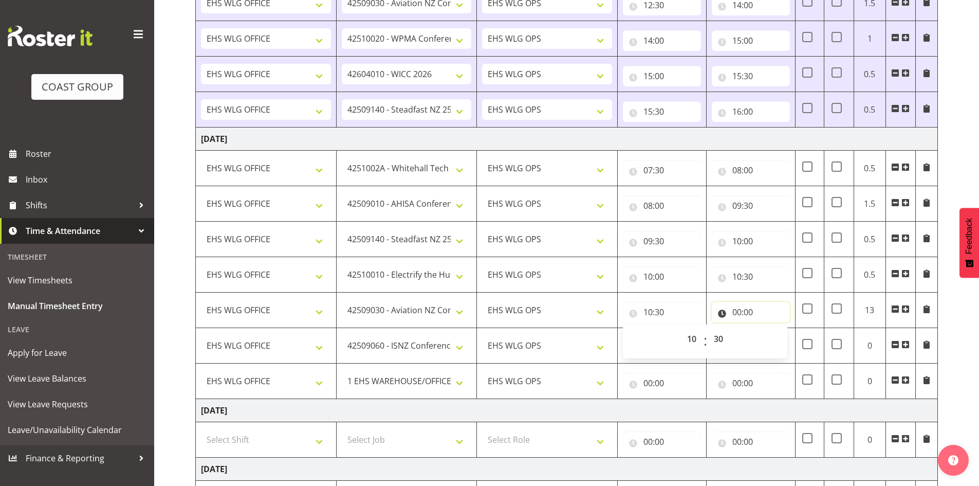
click at [739, 310] on input "00:00" at bounding box center [751, 312] width 78 height 21
click at [786, 341] on select "00 01 02 03 04 05 06 07 08 09 10 11 12 13 14 15 16 17 18 19 20 21 22 23" at bounding box center [781, 338] width 23 height 21
select select "11"
click at [770, 328] on select "00 01 02 03 04 05 06 07 08 09 10 11 12 13 14 15 16 17 18 19 20 21 22 23" at bounding box center [781, 338] width 23 height 21
type input "11:00"
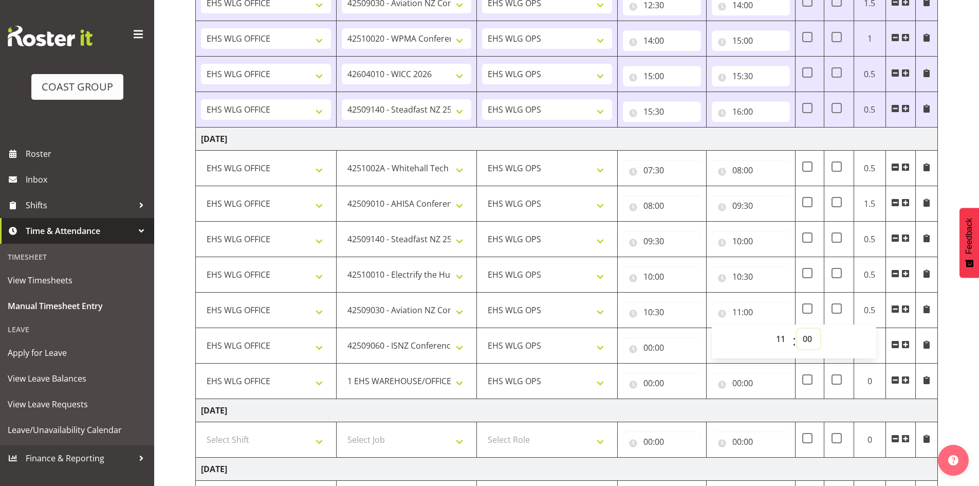
click at [809, 344] on select "00 01 02 03 04 05 06 07 08 09 10 11 12 13 14 15 16 17 18 19 20 21 22 23 24 25 2…" at bounding box center [808, 338] width 23 height 21
select select "30"
click at [797, 328] on select "00 01 02 03 04 05 06 07 08 09 10 11 12 13 14 15 16 17 18 19 20 21 22 23 24 25 2…" at bounding box center [808, 338] width 23 height 21
type input "11:30"
click at [651, 342] on input "00:00" at bounding box center [662, 347] width 78 height 21
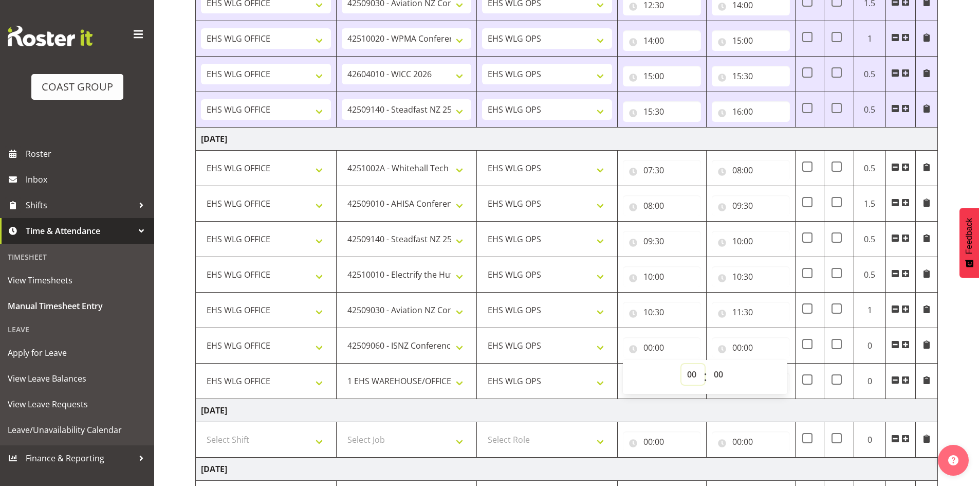
click at [689, 367] on select "00 01 02 03 04 05 06 07 08 09 10 11 12 13 14 15 16 17 18 19 20 21 22 23" at bounding box center [692, 374] width 23 height 21
select select "11"
click at [681, 364] on select "00 01 02 03 04 05 06 07 08 09 10 11 12 13 14 15 16 17 18 19 20 21 22 23" at bounding box center [692, 374] width 23 height 21
type input "11:00"
click at [716, 374] on select "00 01 02 03 04 05 06 07 08 09 10 11 12 13 14 15 16 17 18 19 20 21 22 23 24 25 2…" at bounding box center [719, 374] width 23 height 21
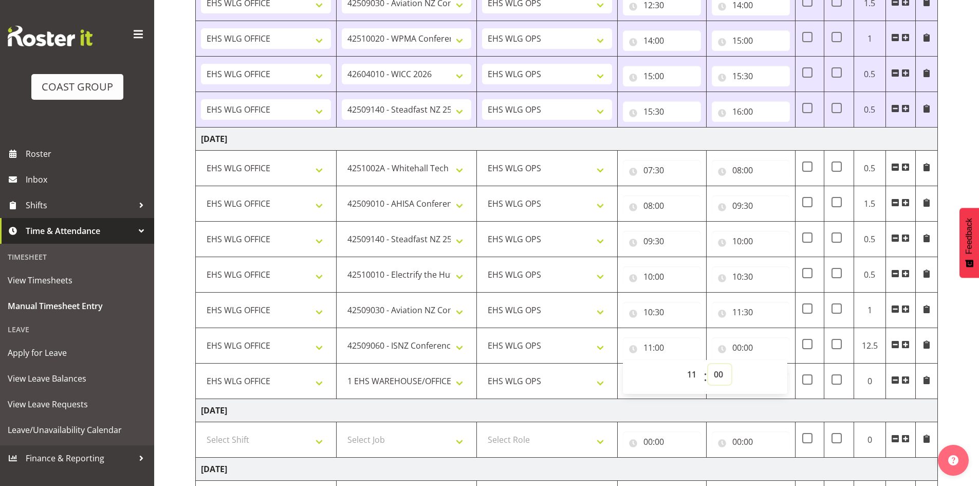
select select "30"
click at [708, 364] on select "00 01 02 03 04 05 06 07 08 09 10 11 12 13 14 15 16 17 18 19 20 21 22 23 24 25 2…" at bounding box center [719, 374] width 23 height 21
type input "11:30"
click at [736, 345] on input "00:00" at bounding box center [751, 347] width 78 height 21
click at [773, 369] on select "00 01 02 03 04 05 06 07 08 09 10 11 12 13 14 15 16 17 18 19 20 21 22 23" at bounding box center [781, 374] width 23 height 21
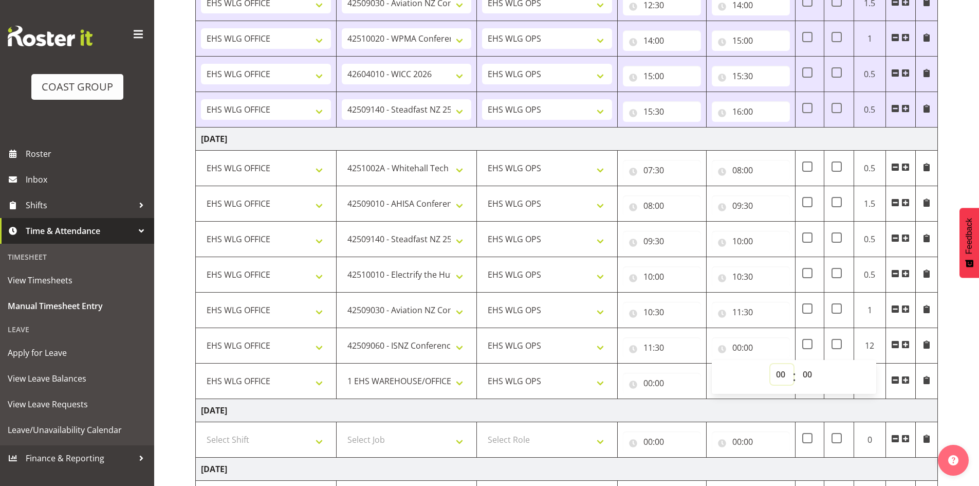
select select "12"
click at [770, 364] on select "00 01 02 03 04 05 06 07 08 09 10 11 12 13 14 15 16 17 18 19 20 21 22 23" at bounding box center [781, 374] width 23 height 21
type input "12:00"
click at [811, 373] on select "00 01 02 03 04 05 06 07 08 09 10 11 12 13 14 15 16 17 18 19 20 21 22 23 24 25 2…" at bounding box center [808, 374] width 23 height 21
select select "30"
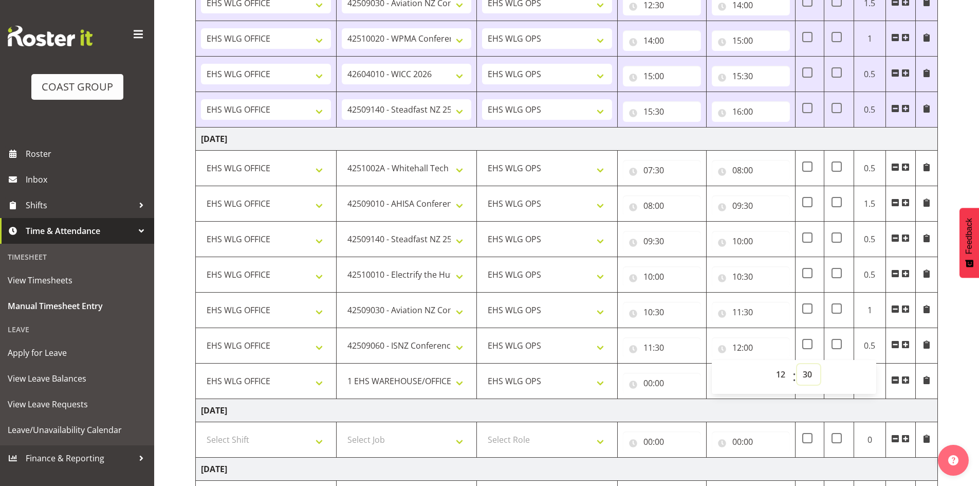
click at [797, 364] on select "00 01 02 03 04 05 06 07 08 09 10 11 12 13 14 15 16 17 18 19 20 21 22 23 24 25 2…" at bounding box center [808, 374] width 23 height 21
type input "12:30"
click at [652, 377] on input "00:00" at bounding box center [662, 382] width 78 height 21
drag, startPoint x: 686, startPoint y: 407, endPoint x: 688, endPoint y: 401, distance: 6.5
click at [686, 407] on select "00 01 02 03 04 05 06 07 08 09 10 11 12 13 14 15 16 17 18 19 20 21 22 23" at bounding box center [692, 409] width 23 height 21
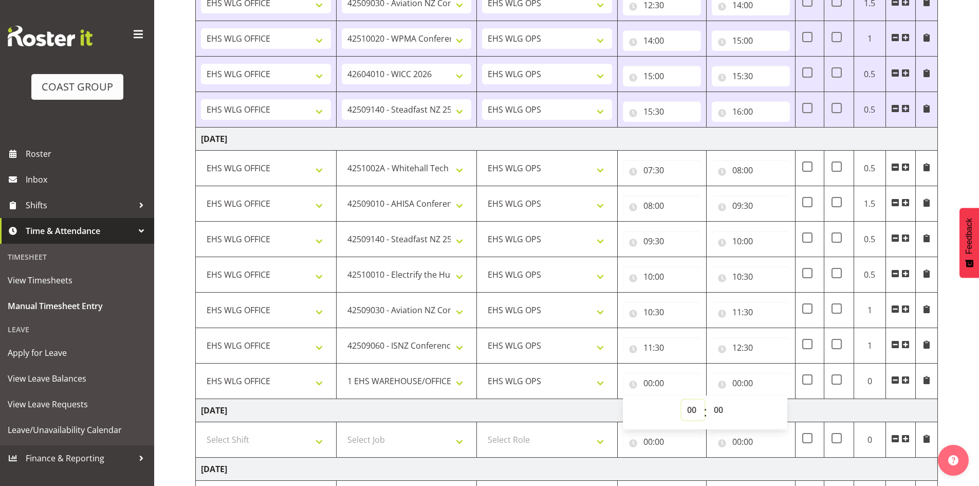
select select "12"
click at [681, 399] on select "00 01 02 03 04 05 06 07 08 09 10 11 12 13 14 15 16 17 18 19 20 21 22 23" at bounding box center [692, 409] width 23 height 21
type input "12:00"
click at [719, 406] on select "00 01 02 03 04 05 06 07 08 09 10 11 12 13 14 15 16 17 18 19 20 21 22 23 24 25 2…" at bounding box center [719, 409] width 23 height 21
select select "30"
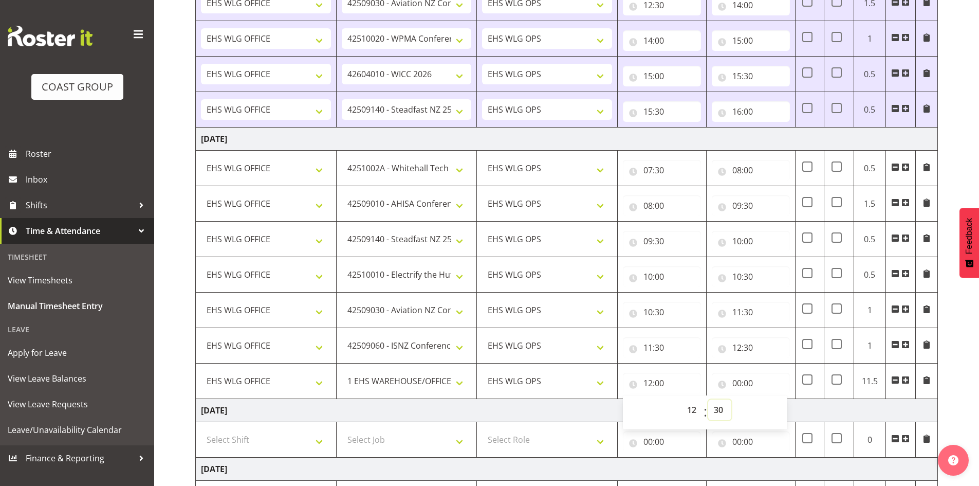
click at [708, 399] on select "00 01 02 03 04 05 06 07 08 09 10 11 12 13 14 15 16 17 18 19 20 21 22 23 24 25 2…" at bounding box center [719, 409] width 23 height 21
type input "12:30"
click at [738, 380] on input "00:00" at bounding box center [751, 382] width 78 height 21
click at [772, 403] on select "00 01 02 03 04 05 06 07 08 09 10 11 12 13 14 15 16 17 18 19 20 21 22 23" at bounding box center [781, 409] width 23 height 21
select select "16"
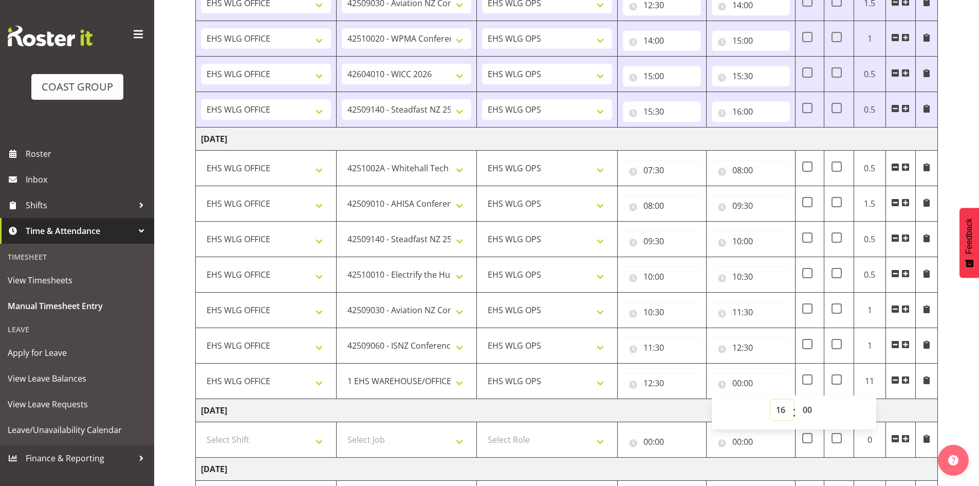
click at [770, 399] on select "00 01 02 03 04 05 06 07 08 09 10 11 12 13 14 15 16 17 18 19 20 21 22 23" at bounding box center [781, 409] width 23 height 21
type input "16:00"
click at [883, 406] on td "Saturday 6th September 2025" at bounding box center [567, 410] width 742 height 23
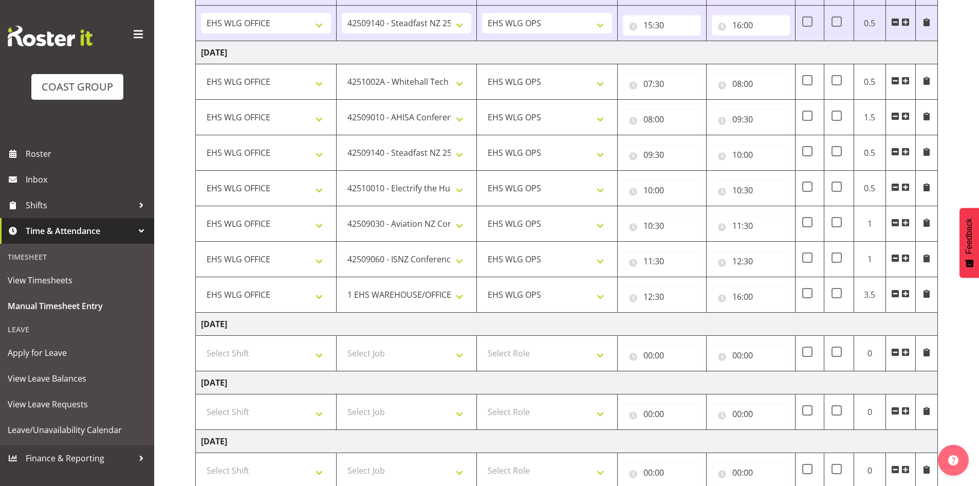
scroll to position [900, 0]
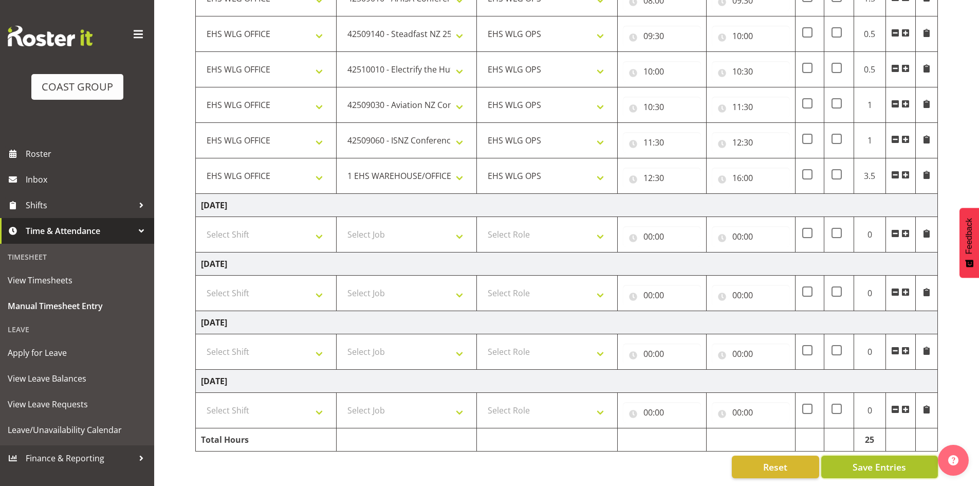
click at [854, 460] on span "Save Entries" at bounding box center [878, 466] width 53 height 13
